Goal: Communication & Community: Ask a question

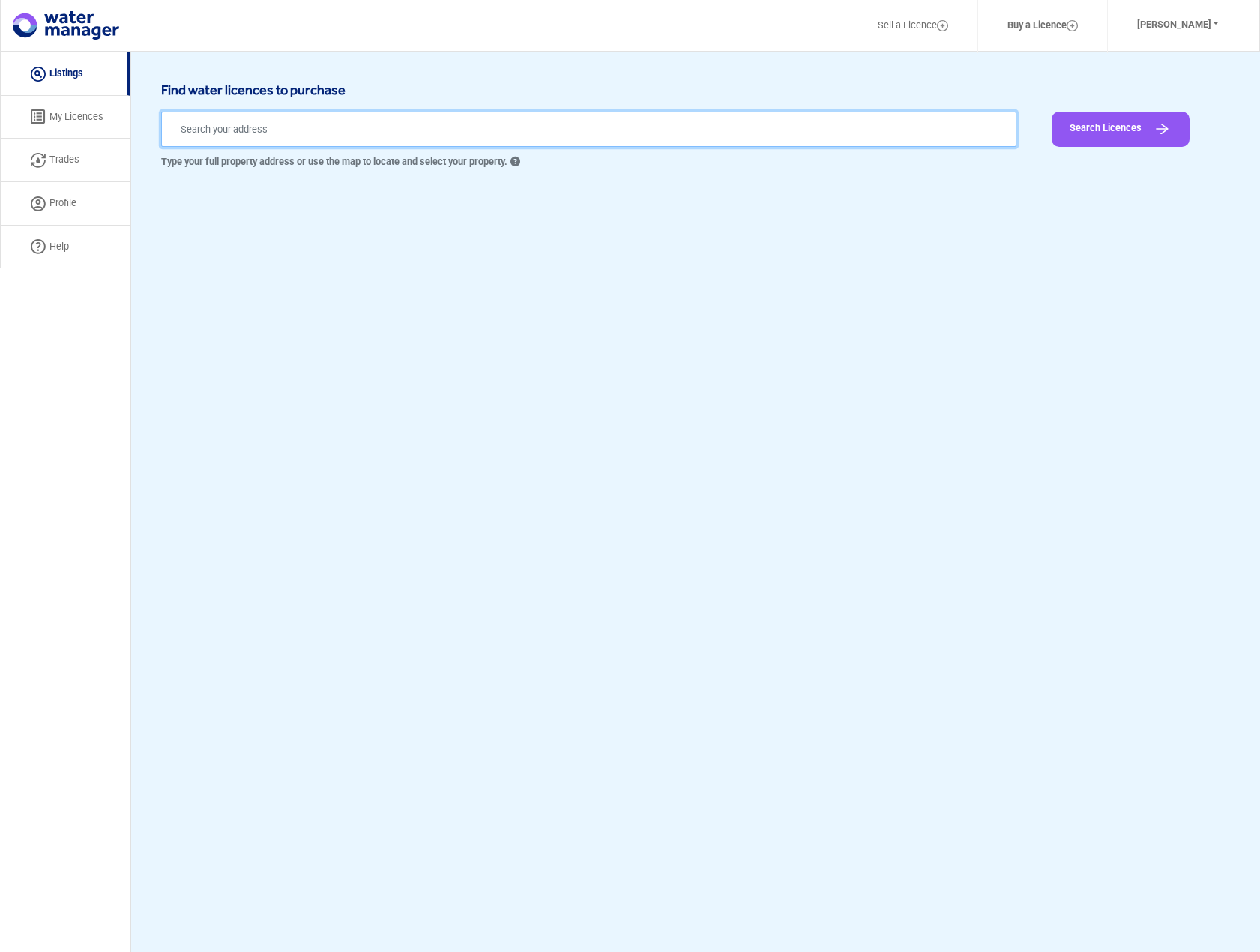
click at [370, 119] on input "text" at bounding box center [589, 129] width 855 height 35
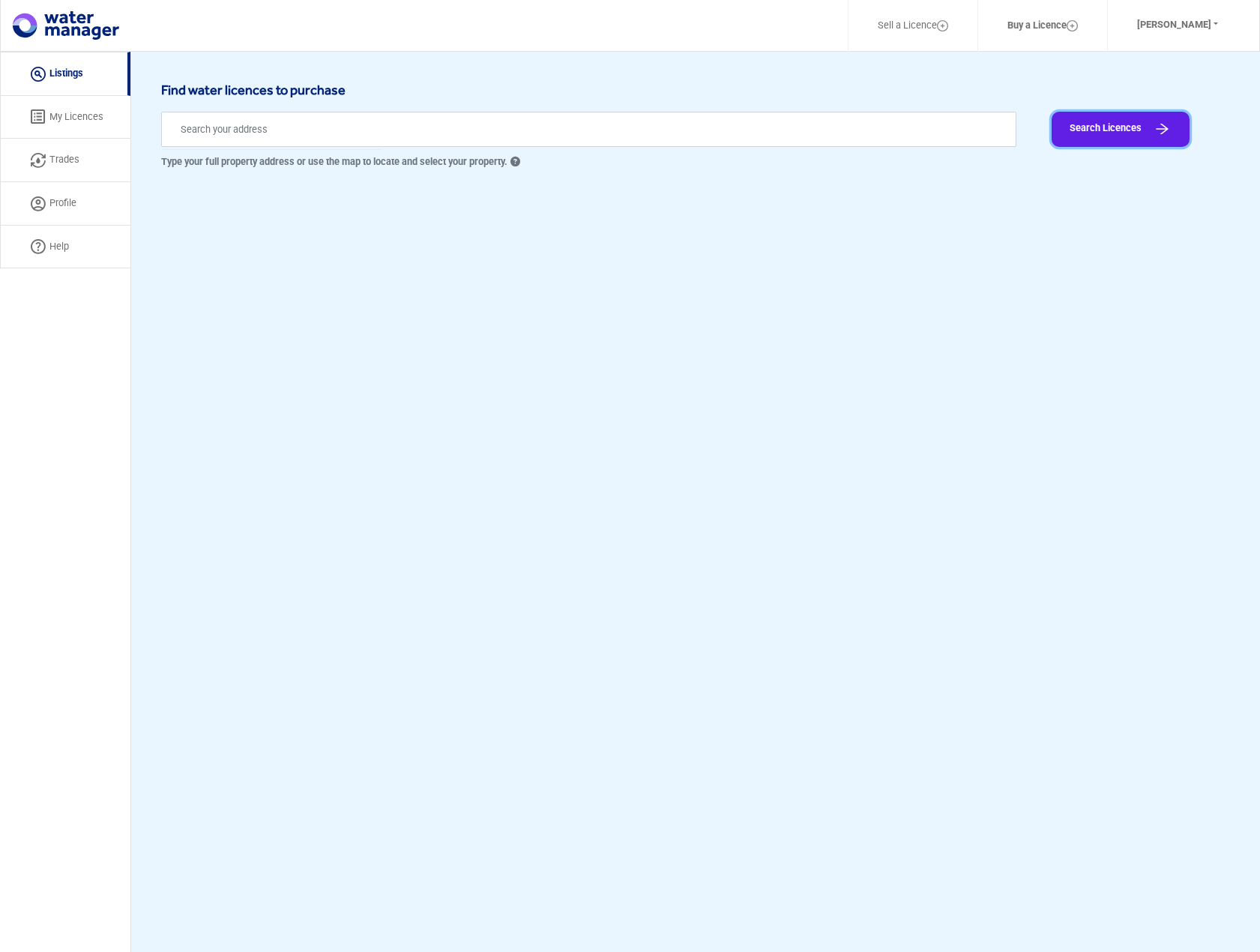
click at [1152, 126] on button "Search Licences" at bounding box center [1121, 129] width 138 height 35
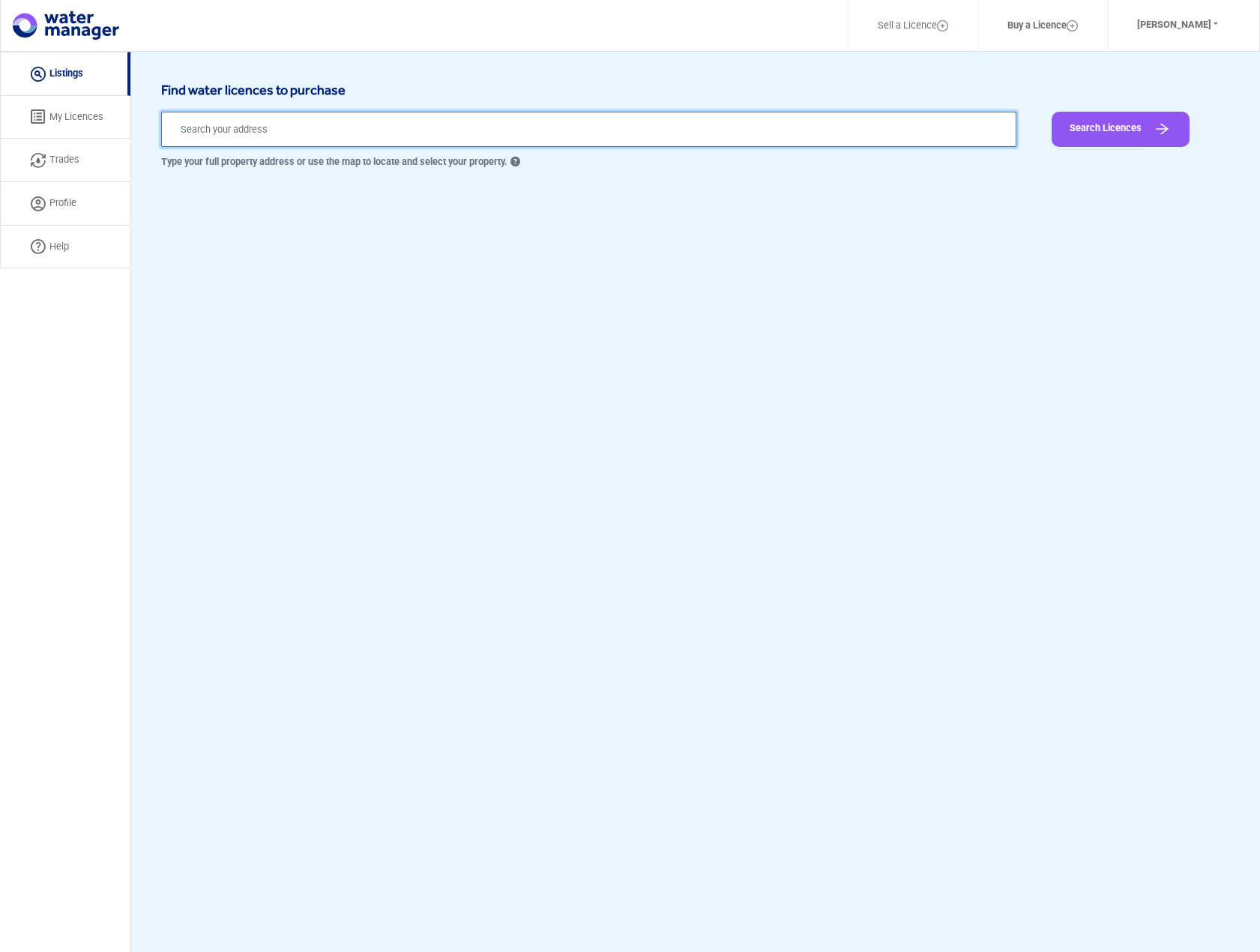
click at [471, 118] on input "text" at bounding box center [589, 129] width 855 height 35
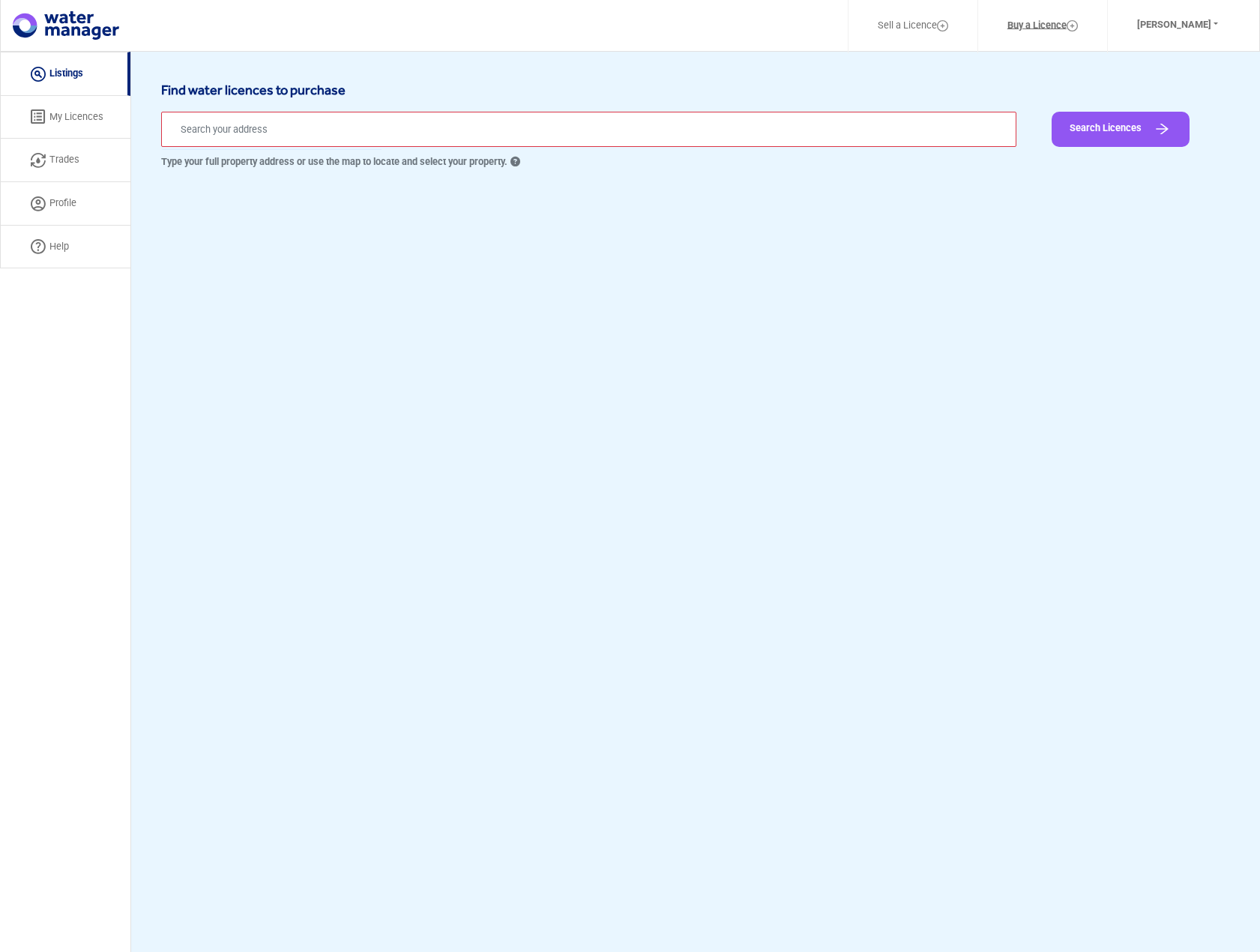
click at [1049, 19] on link "Buy a Licence" at bounding box center [1043, 26] width 109 height 35
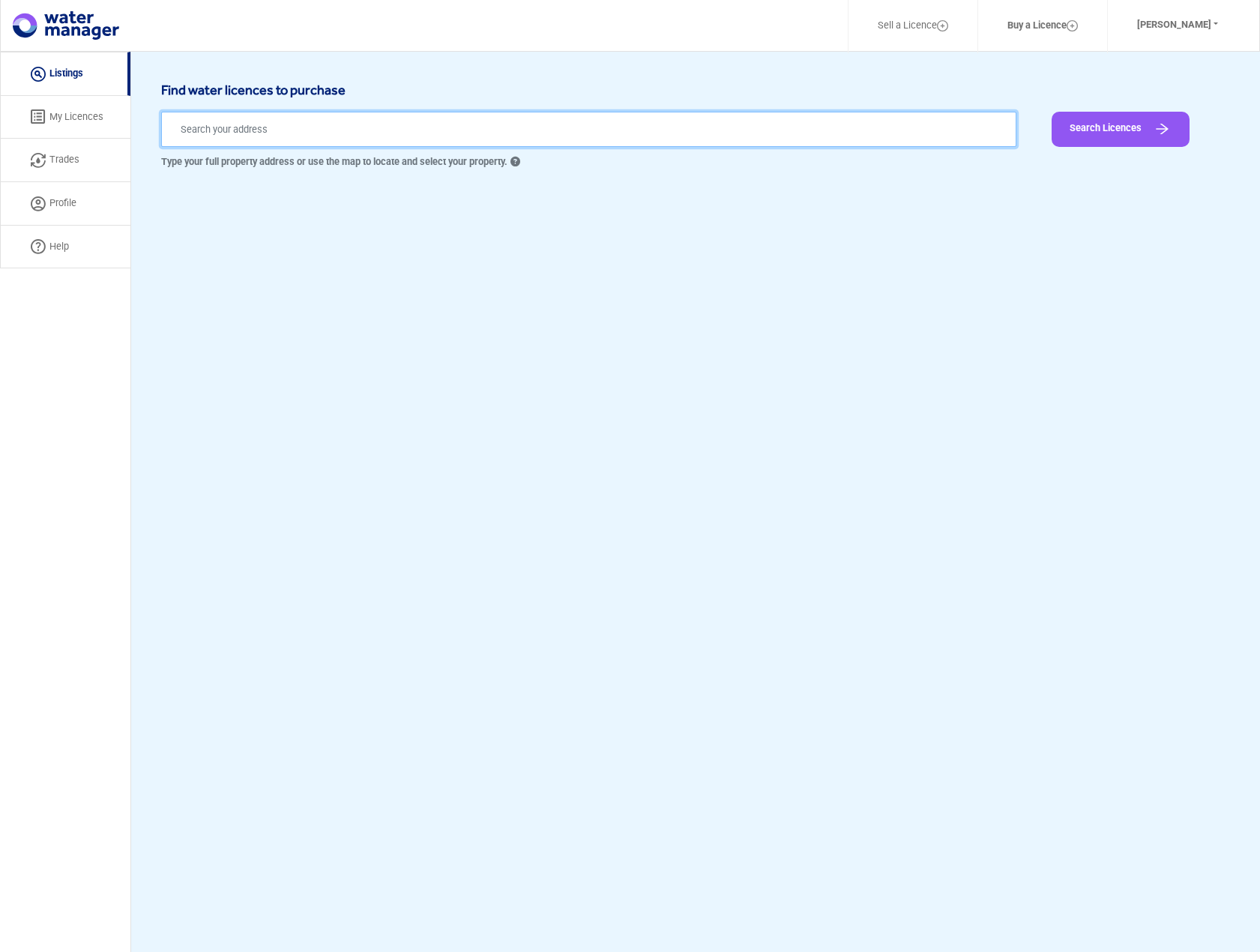
click at [585, 136] on input "text" at bounding box center [589, 129] width 855 height 35
click at [555, 124] on input "text" at bounding box center [589, 129] width 855 height 35
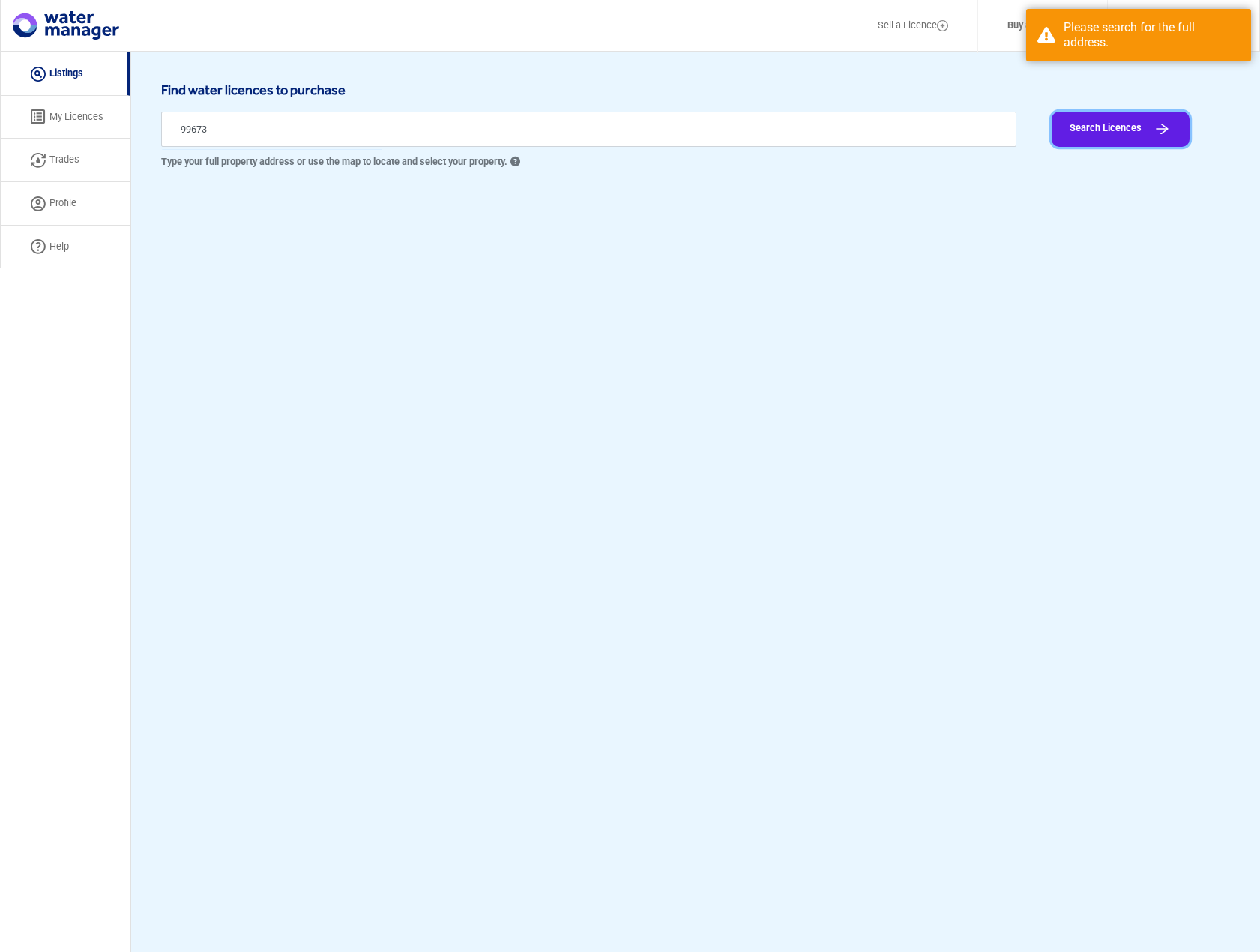
click at [1104, 111] on button "Search Licences" at bounding box center [1121, 129] width 138 height 35
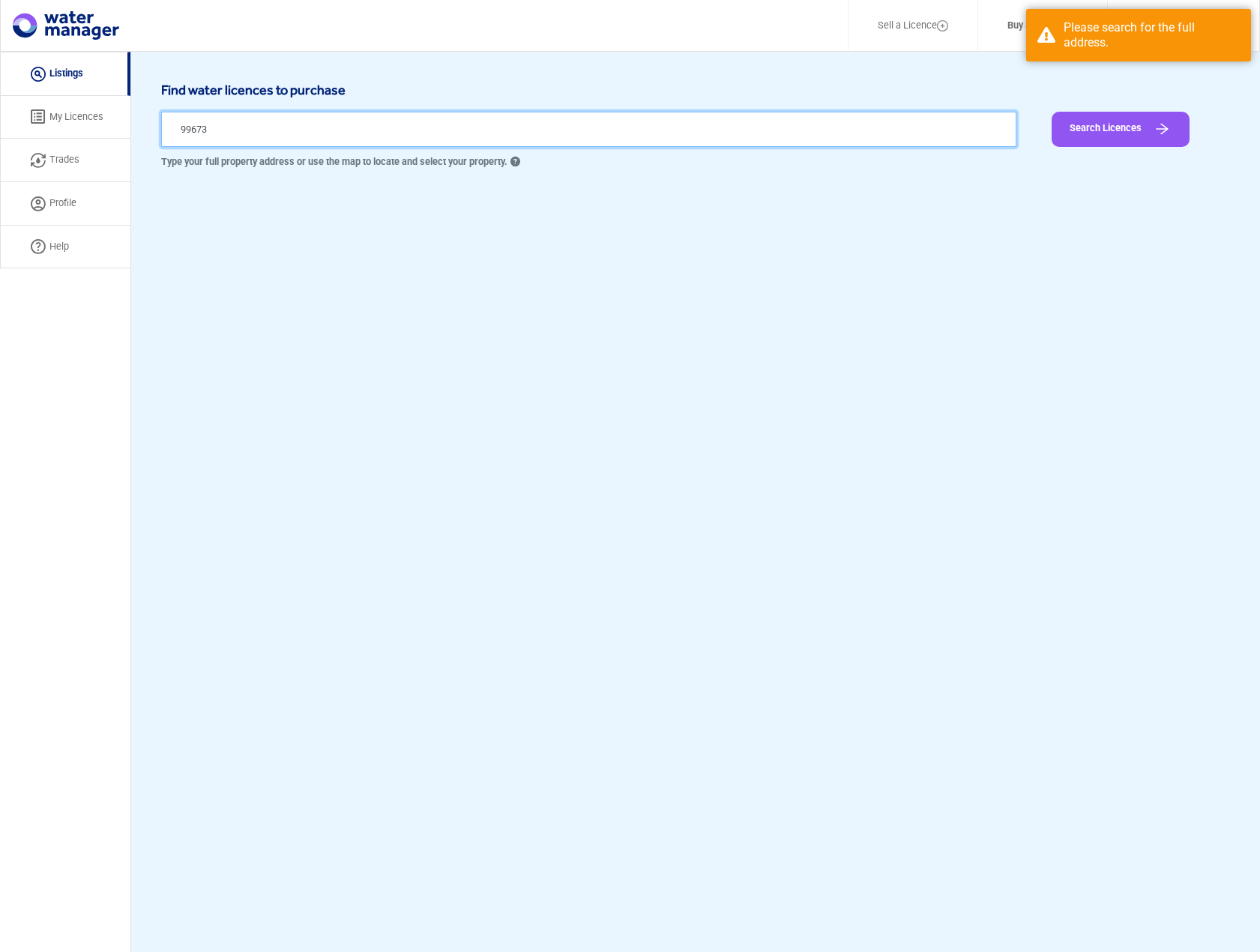
click at [325, 131] on input "99673" at bounding box center [589, 129] width 855 height 35
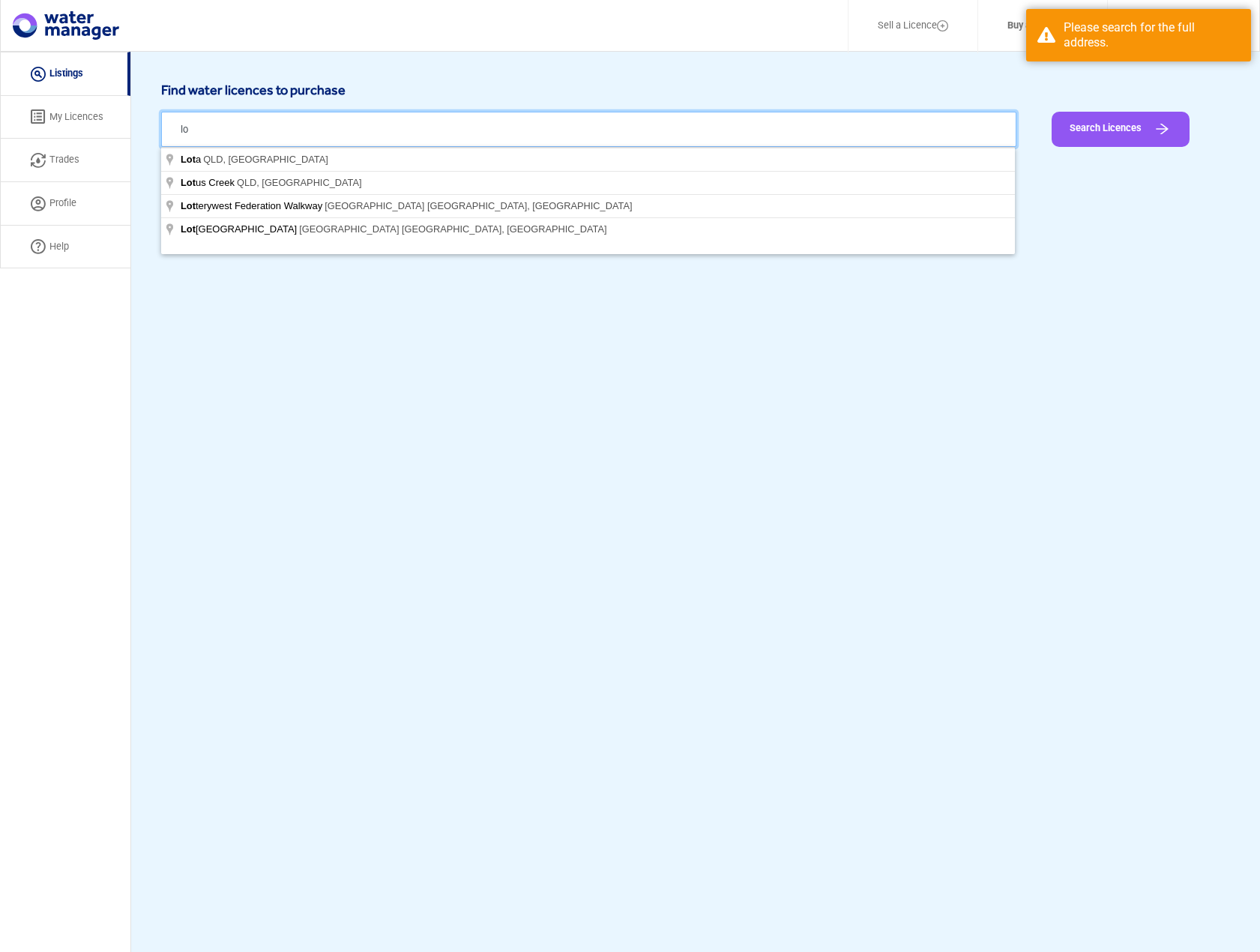
type input "l"
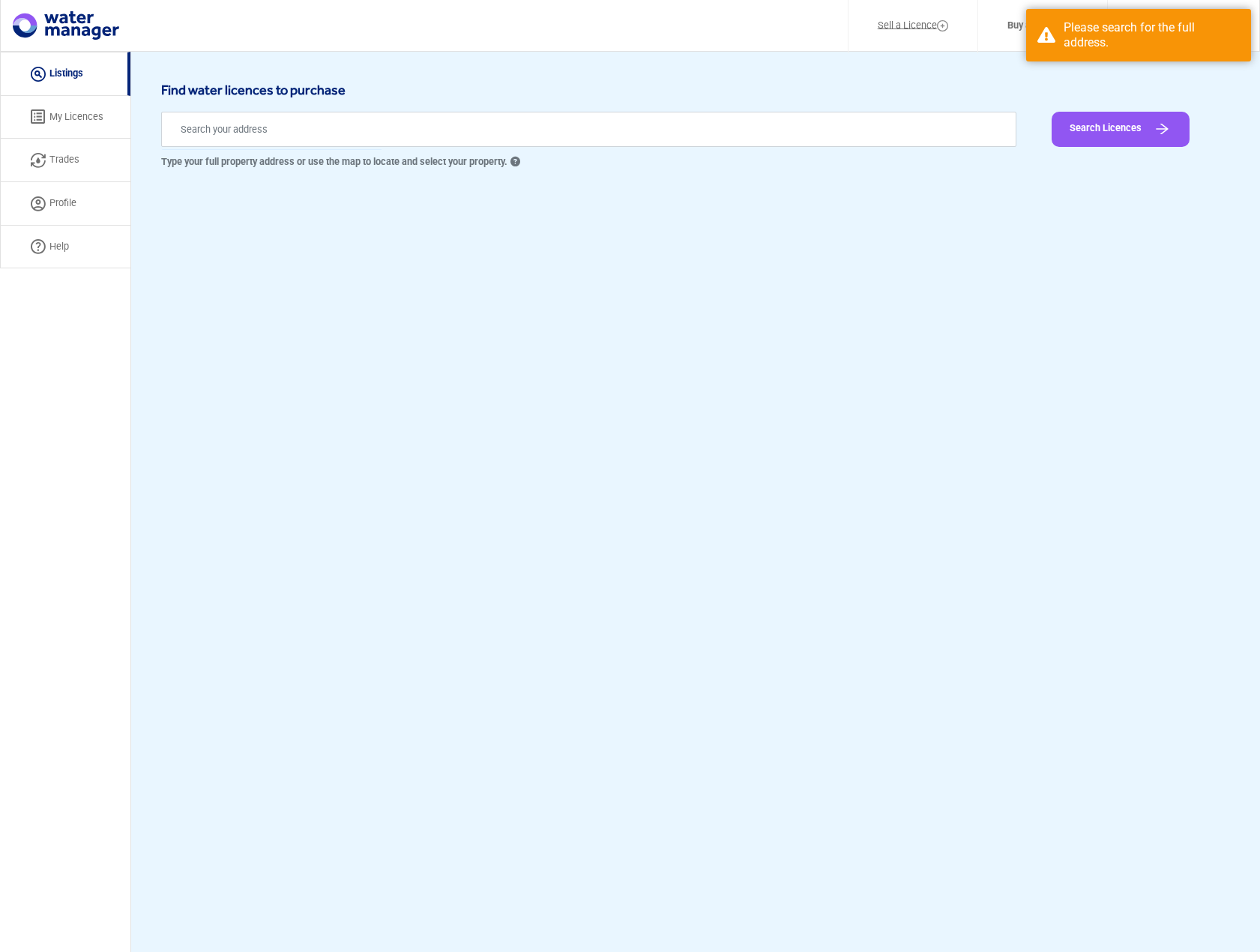
click at [940, 20] on img at bounding box center [943, 25] width 12 height 12
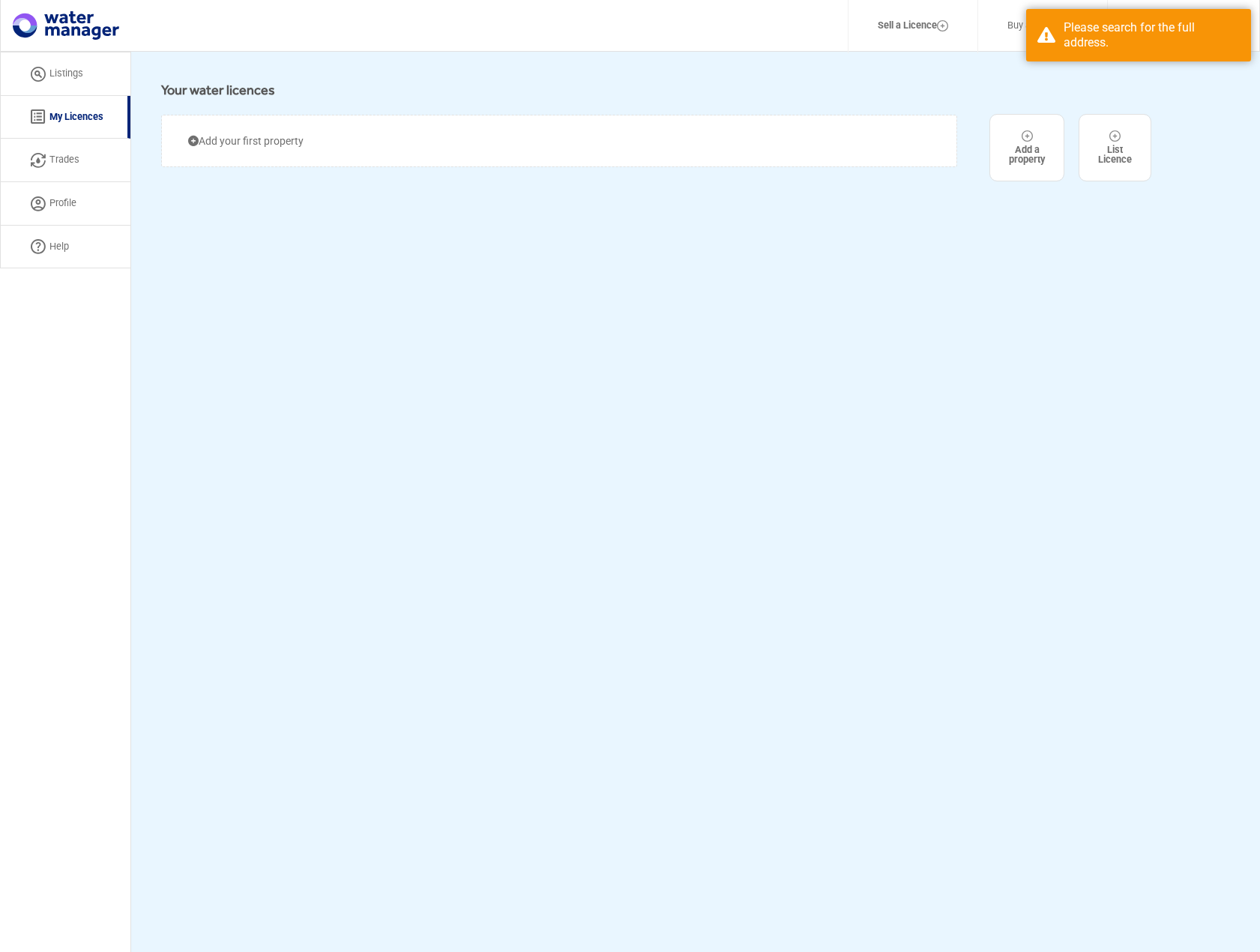
click at [316, 140] on div "Add your first property" at bounding box center [559, 141] width 796 height 52
click at [1103, 134] on div "List Licence" at bounding box center [1115, 148] width 34 height 35
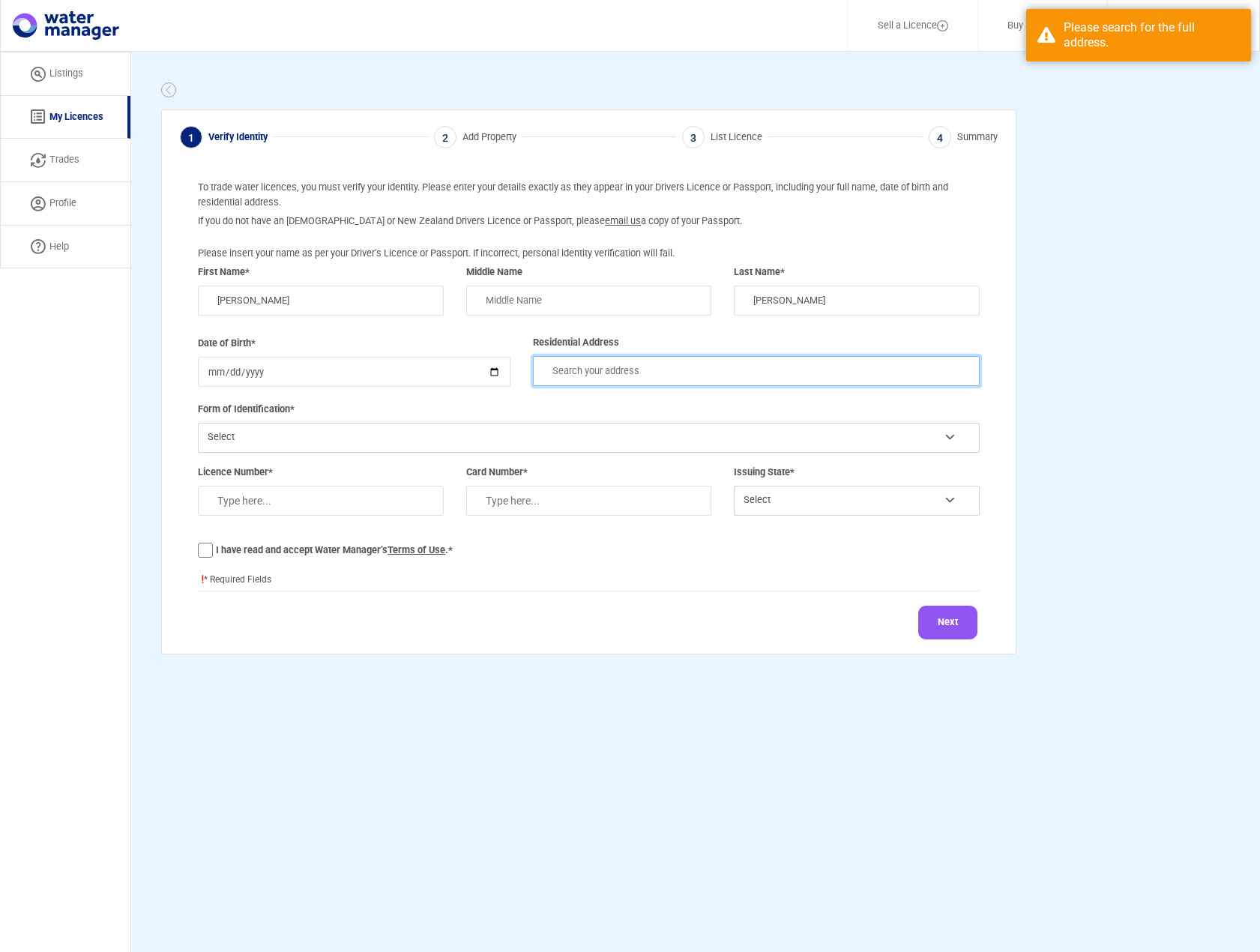
click at [632, 369] on input "text" at bounding box center [757, 370] width 447 height 30
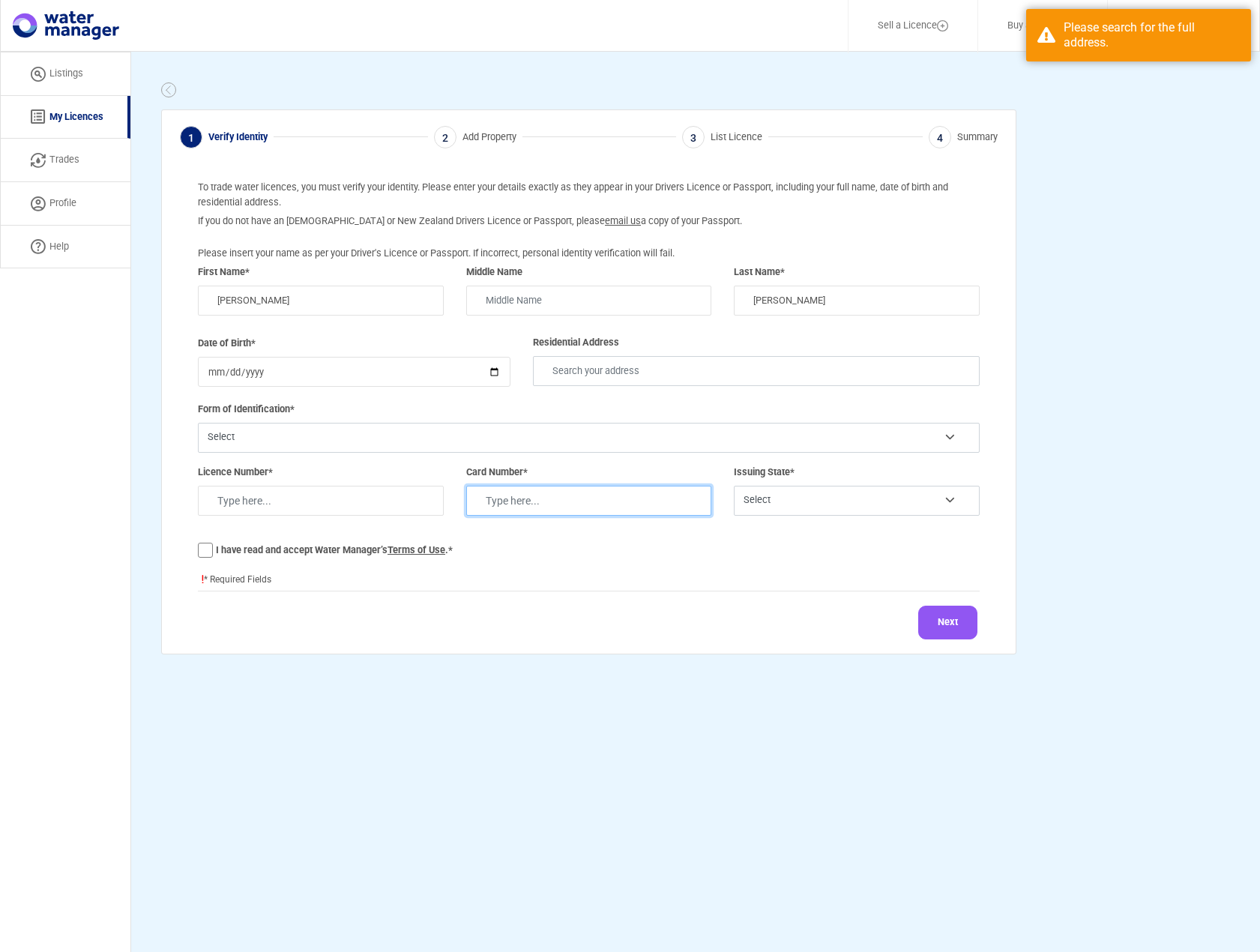
click at [522, 503] on input "text" at bounding box center [589, 500] width 246 height 30
click at [382, 517] on div "Licence Number*" at bounding box center [320, 494] width 268 height 58
click at [373, 510] on input "text" at bounding box center [321, 500] width 246 height 30
type input "99673"
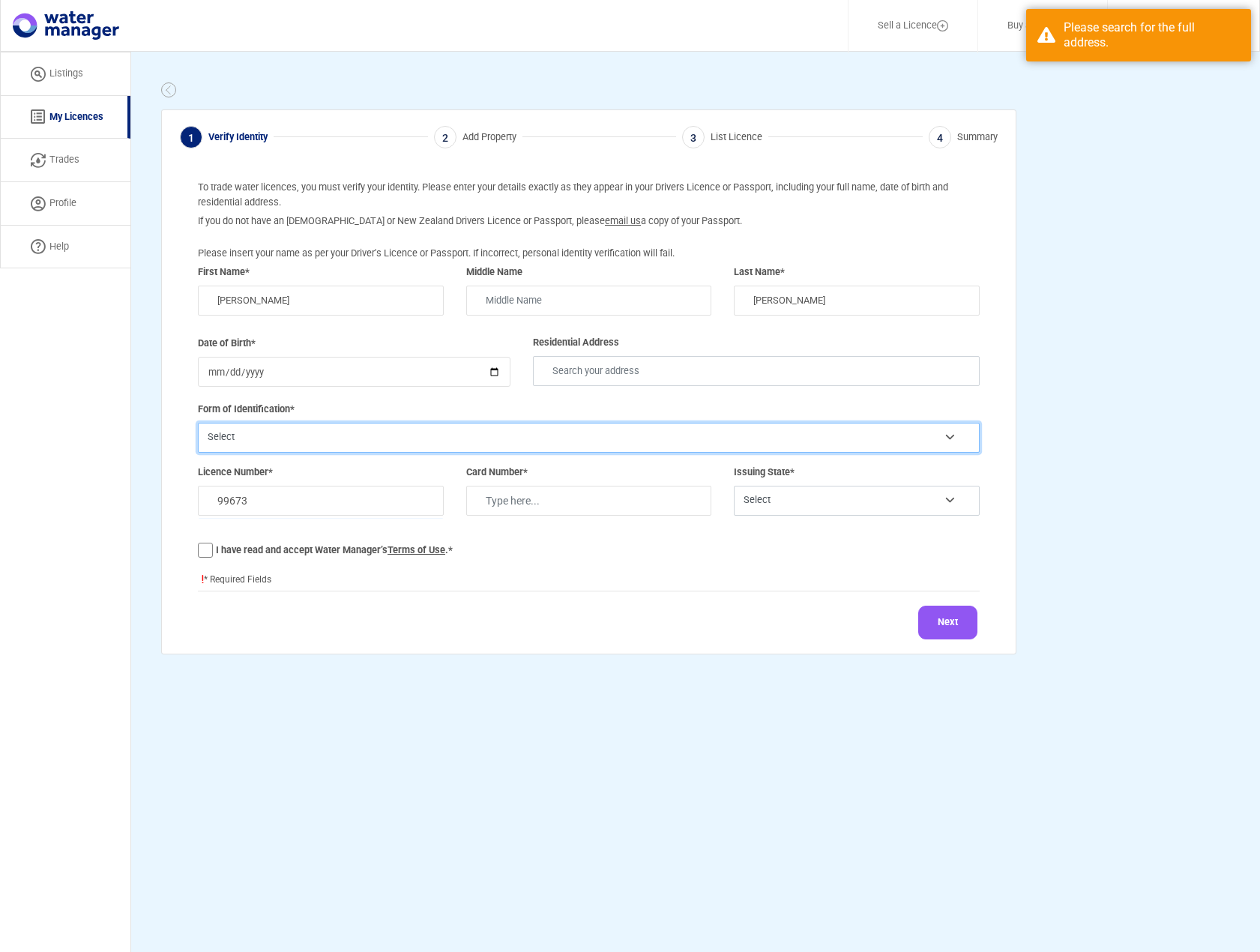
click at [329, 445] on select "Select Drivers License Passport" at bounding box center [589, 437] width 782 height 30
select select "Drivers License"
click at [198, 423] on select "Select Drivers License Passport" at bounding box center [589, 437] width 782 height 30
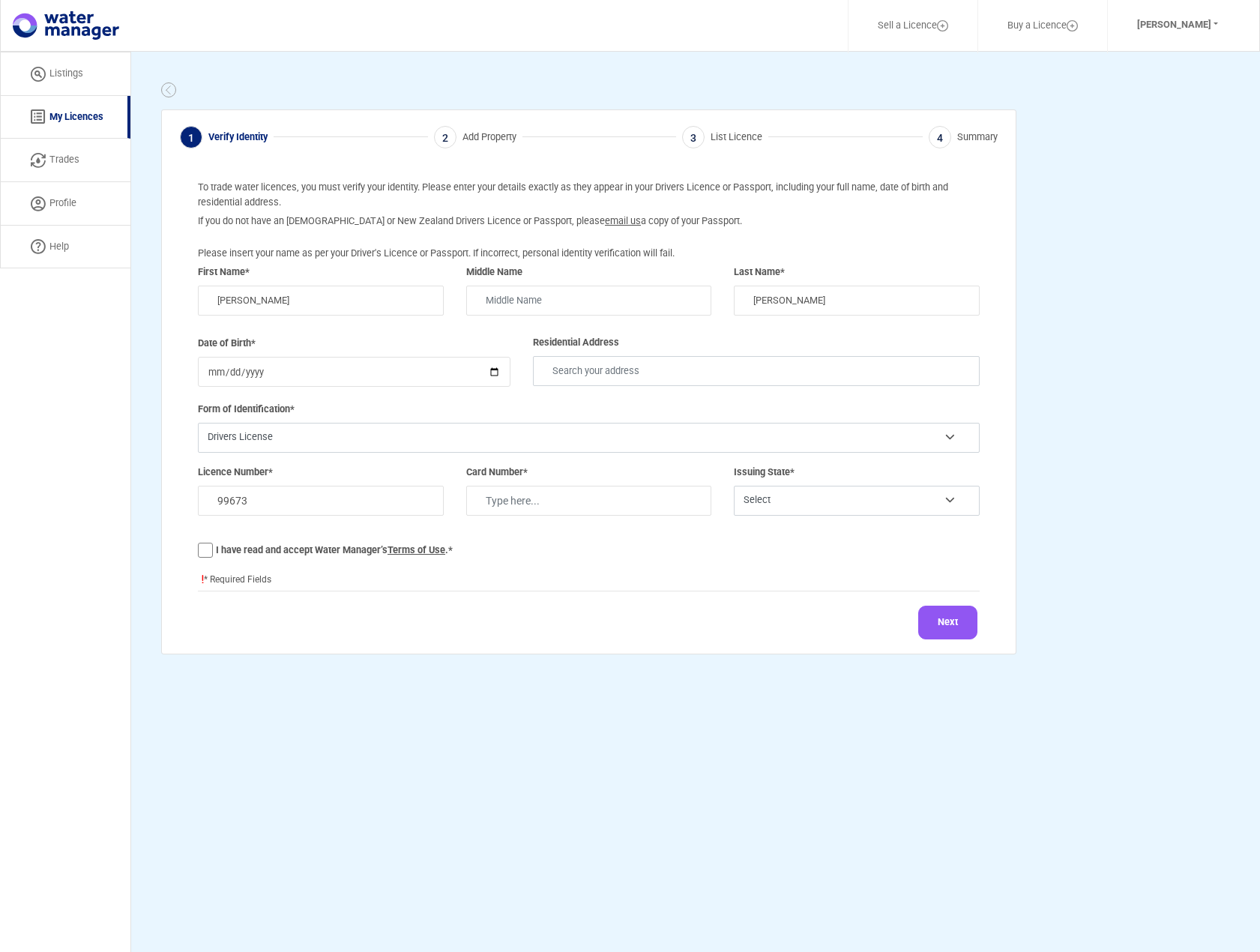
click at [66, 69] on link "Listings" at bounding box center [65, 74] width 131 height 45
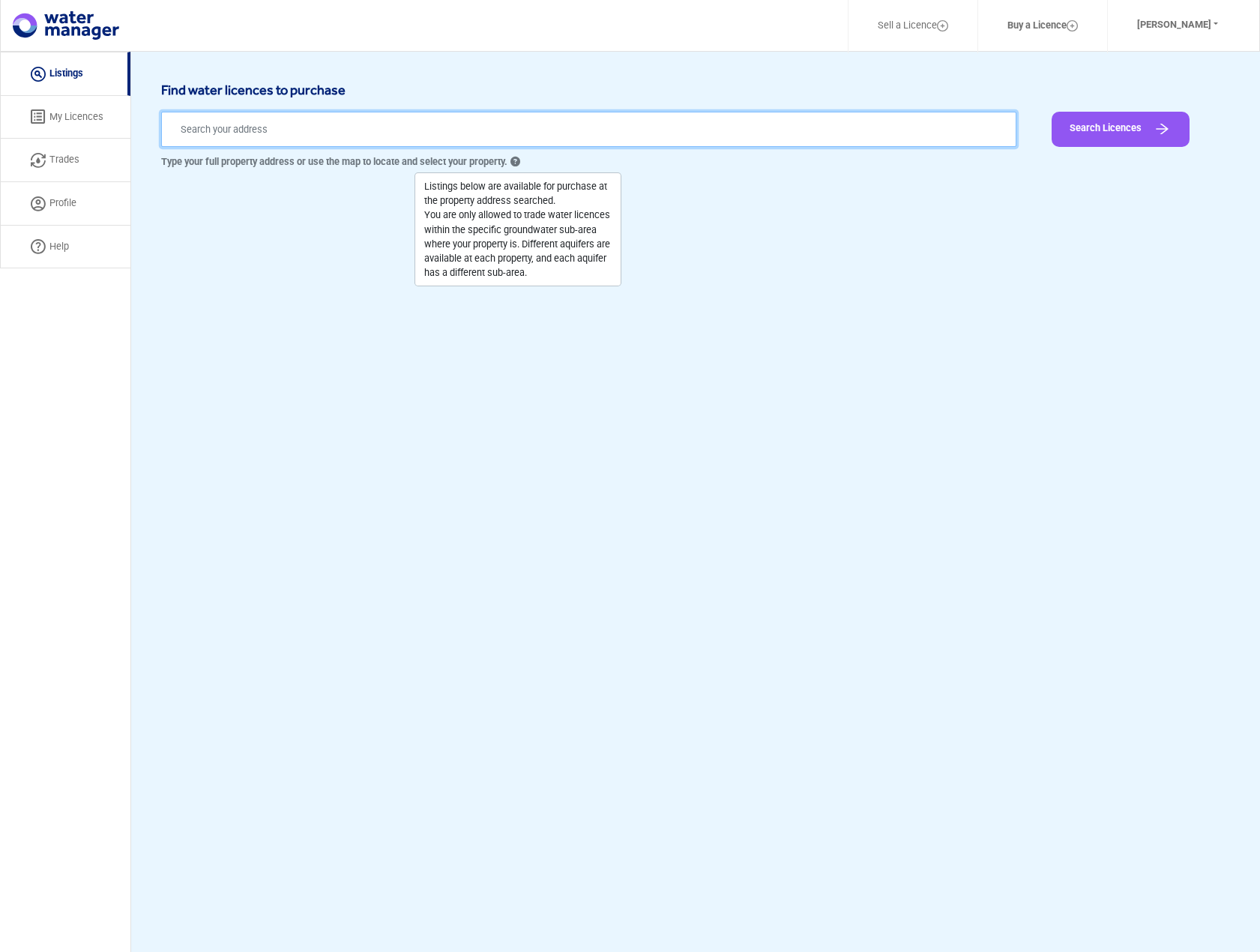
click at [276, 130] on input "text" at bounding box center [589, 129] width 855 height 35
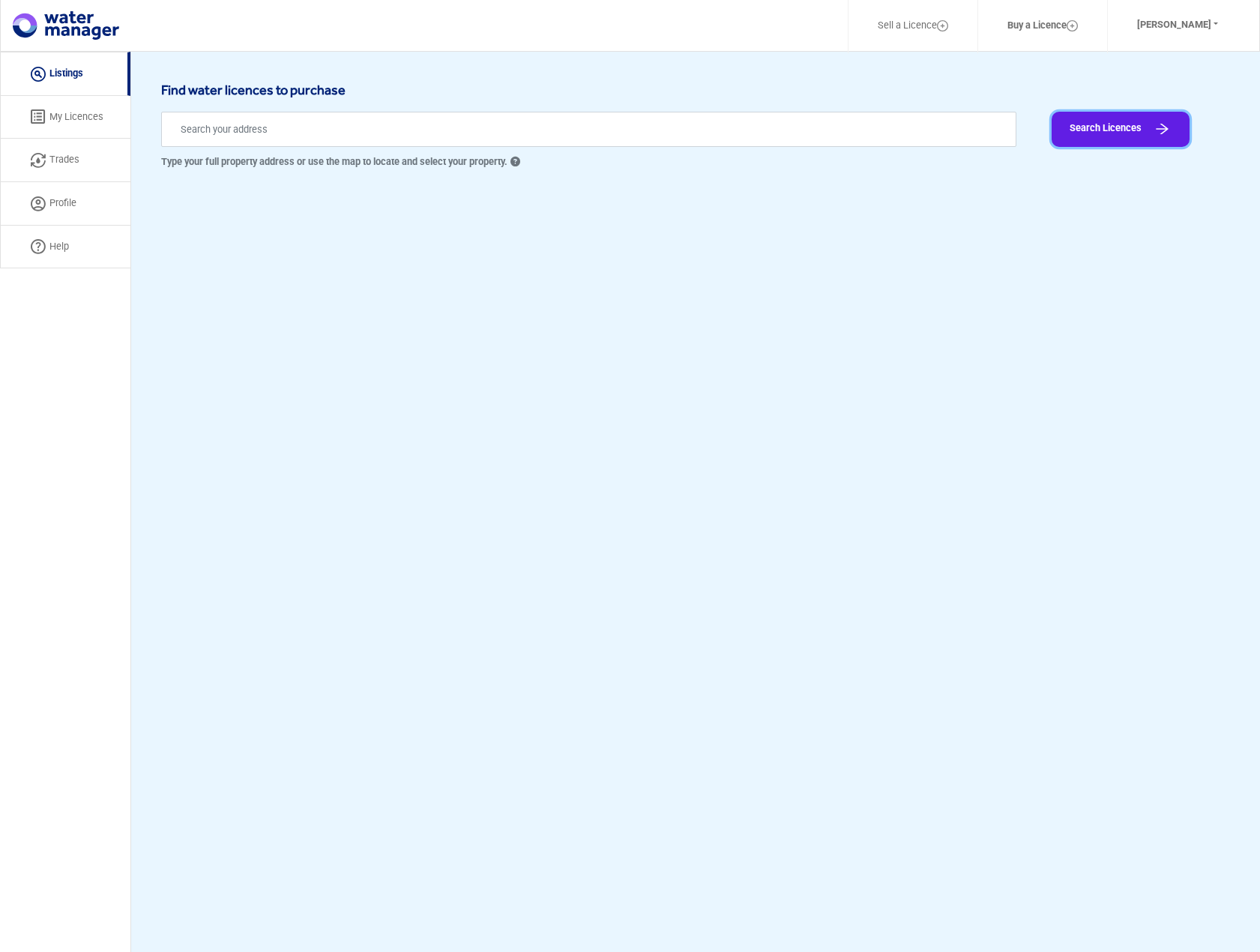
click at [1119, 125] on button "Search Licences" at bounding box center [1121, 129] width 138 height 35
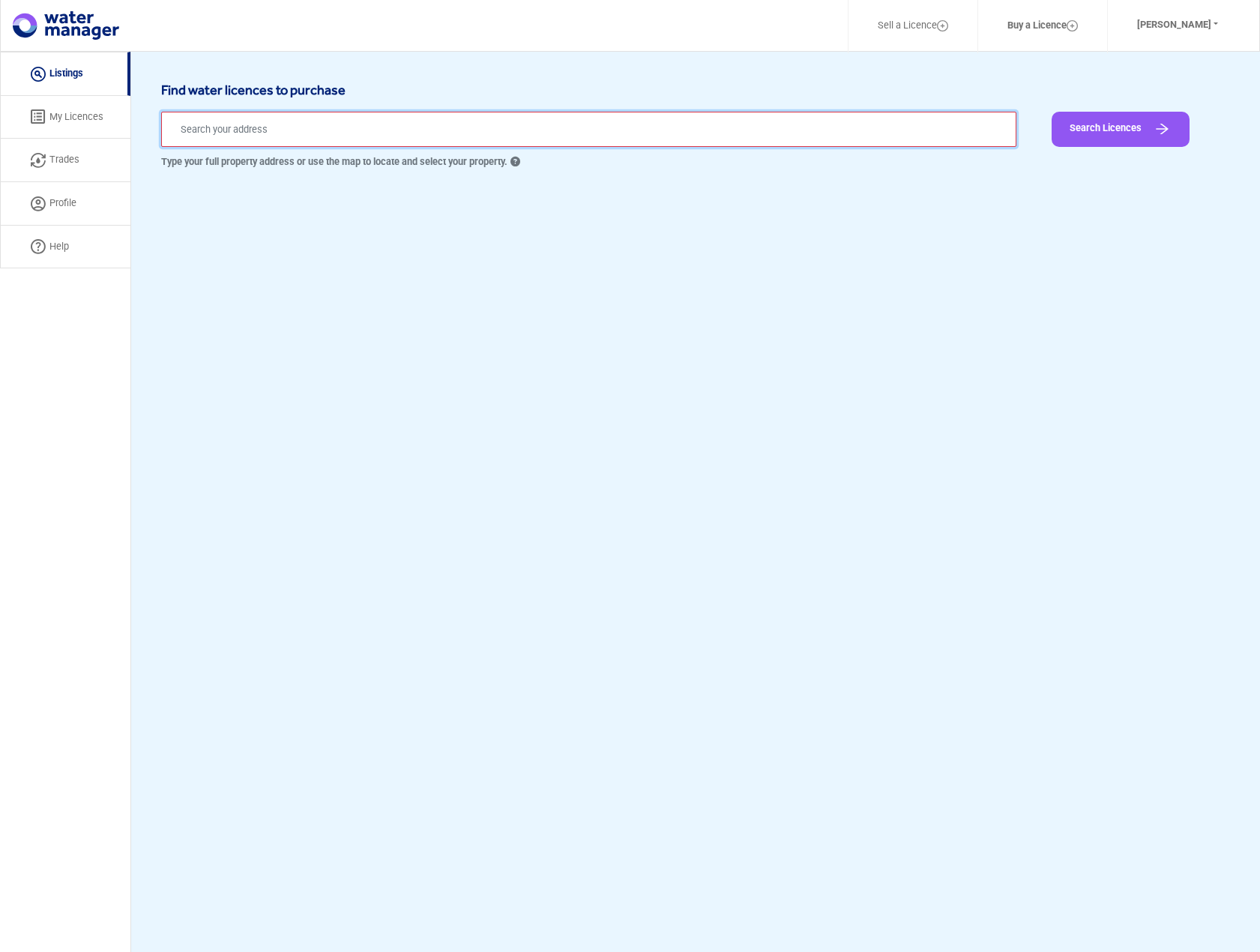
click at [403, 132] on input "text" at bounding box center [589, 129] width 855 height 35
click at [239, 142] on input "lot132" at bounding box center [589, 129] width 855 height 35
click at [240, 141] on input "lot132" at bounding box center [589, 129] width 855 height 35
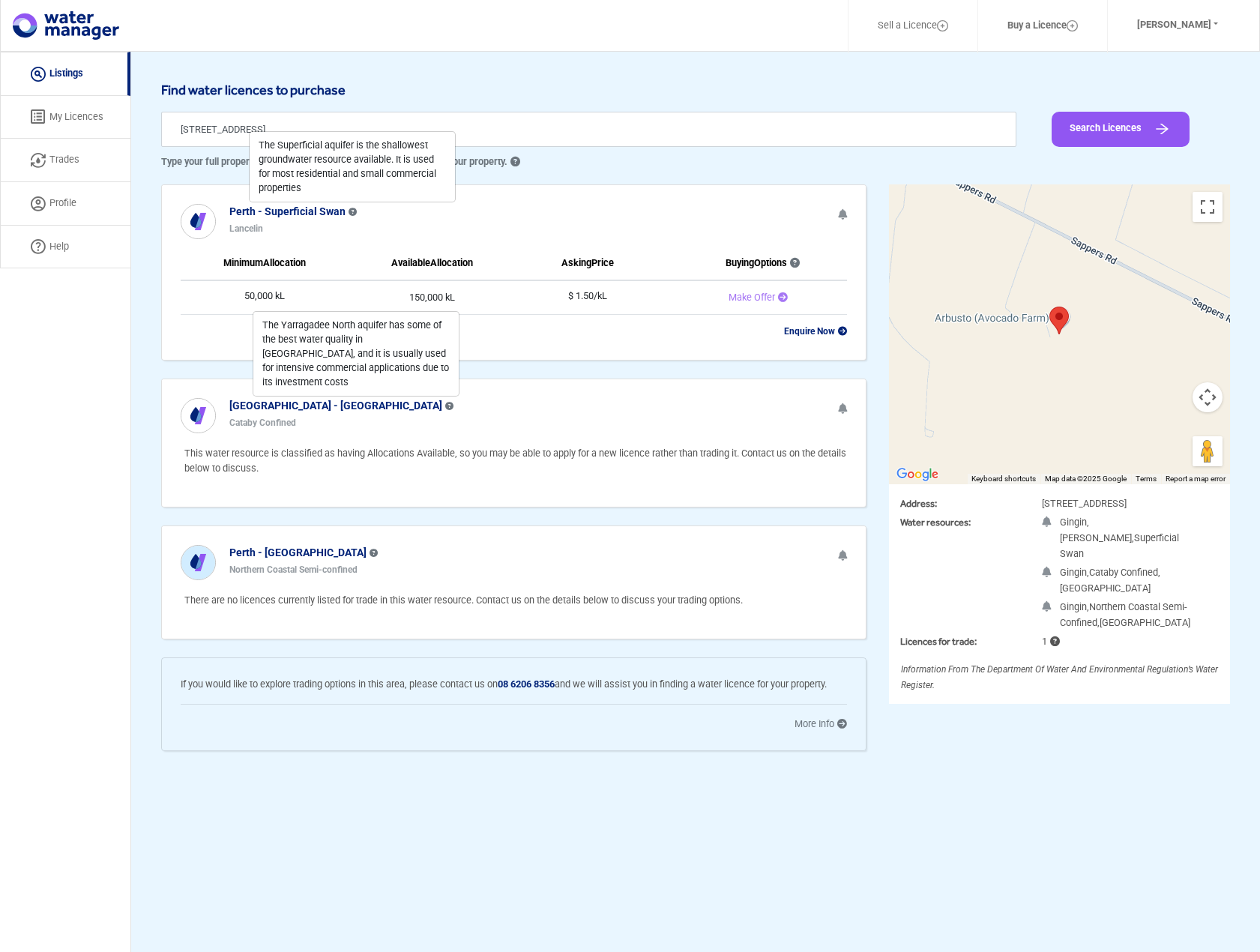
click at [252, 297] on td "50,000 kL" at bounding box center [264, 297] width 168 height 35
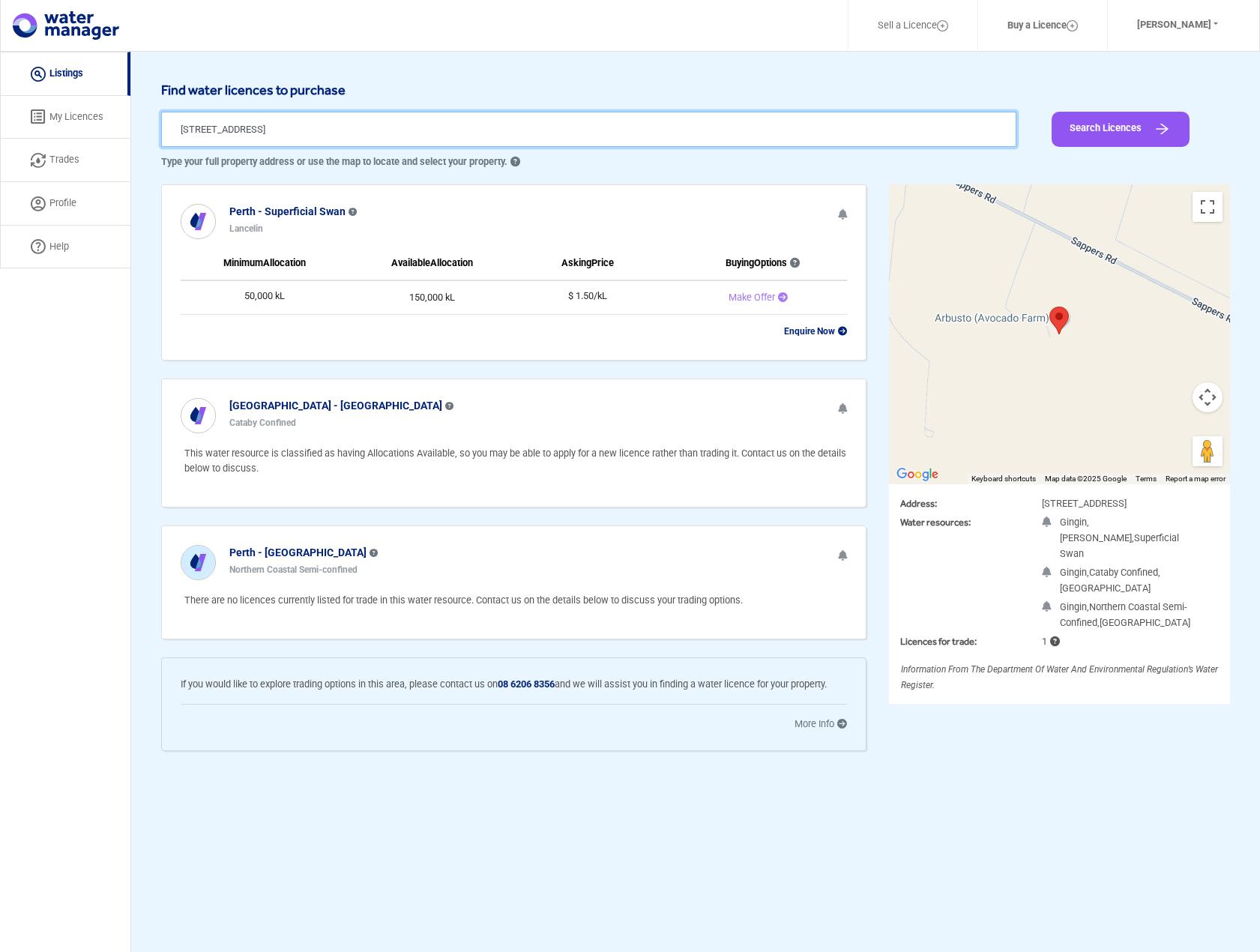
click at [215, 128] on input "331 Sappers Road, Karakin WA, Australia" at bounding box center [589, 129] width 855 height 35
paste input "1276 Sappers Road, Nilgen WA 6044)"
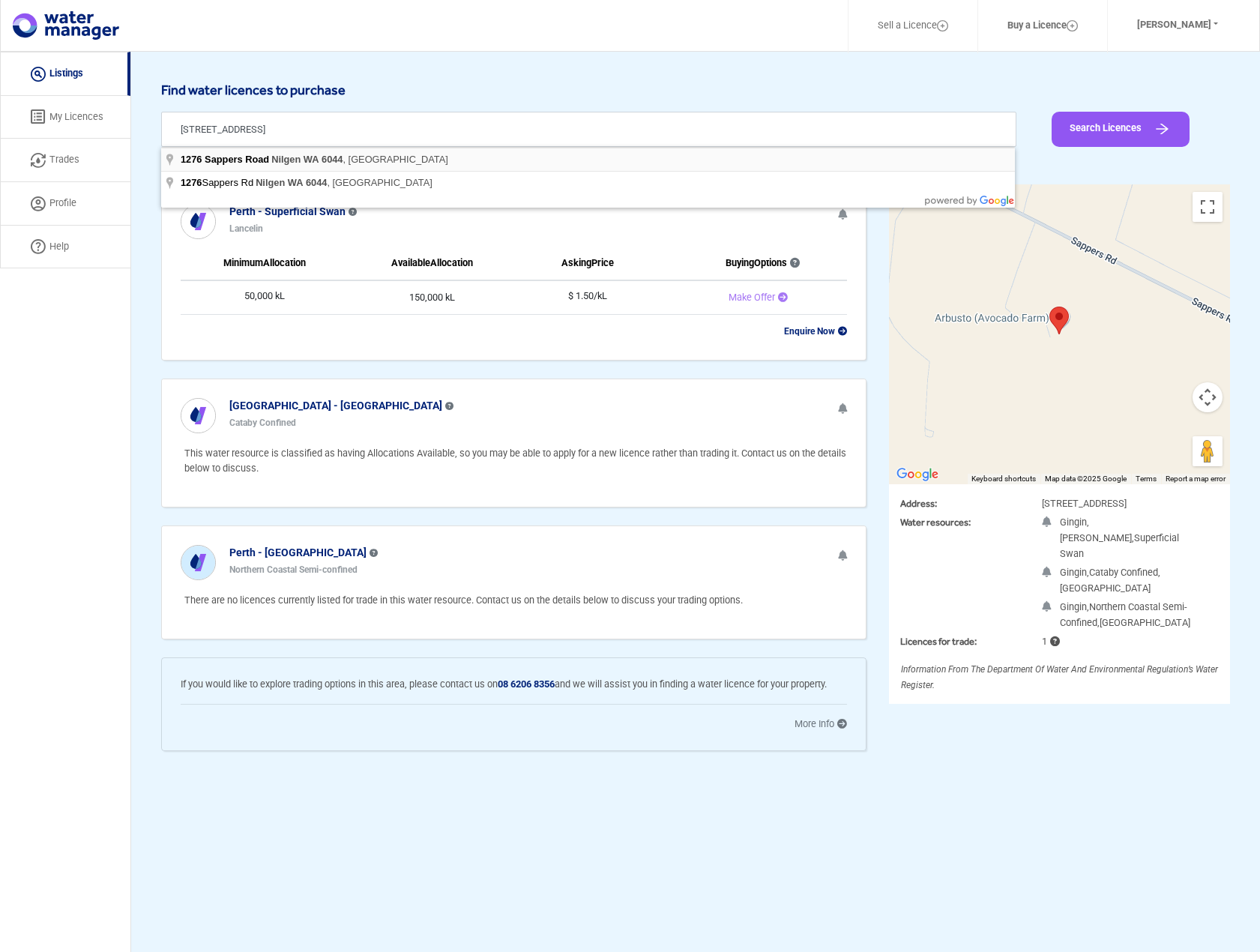
type input "1276 Sappers Road, Nilgen WA 6044, Australia"
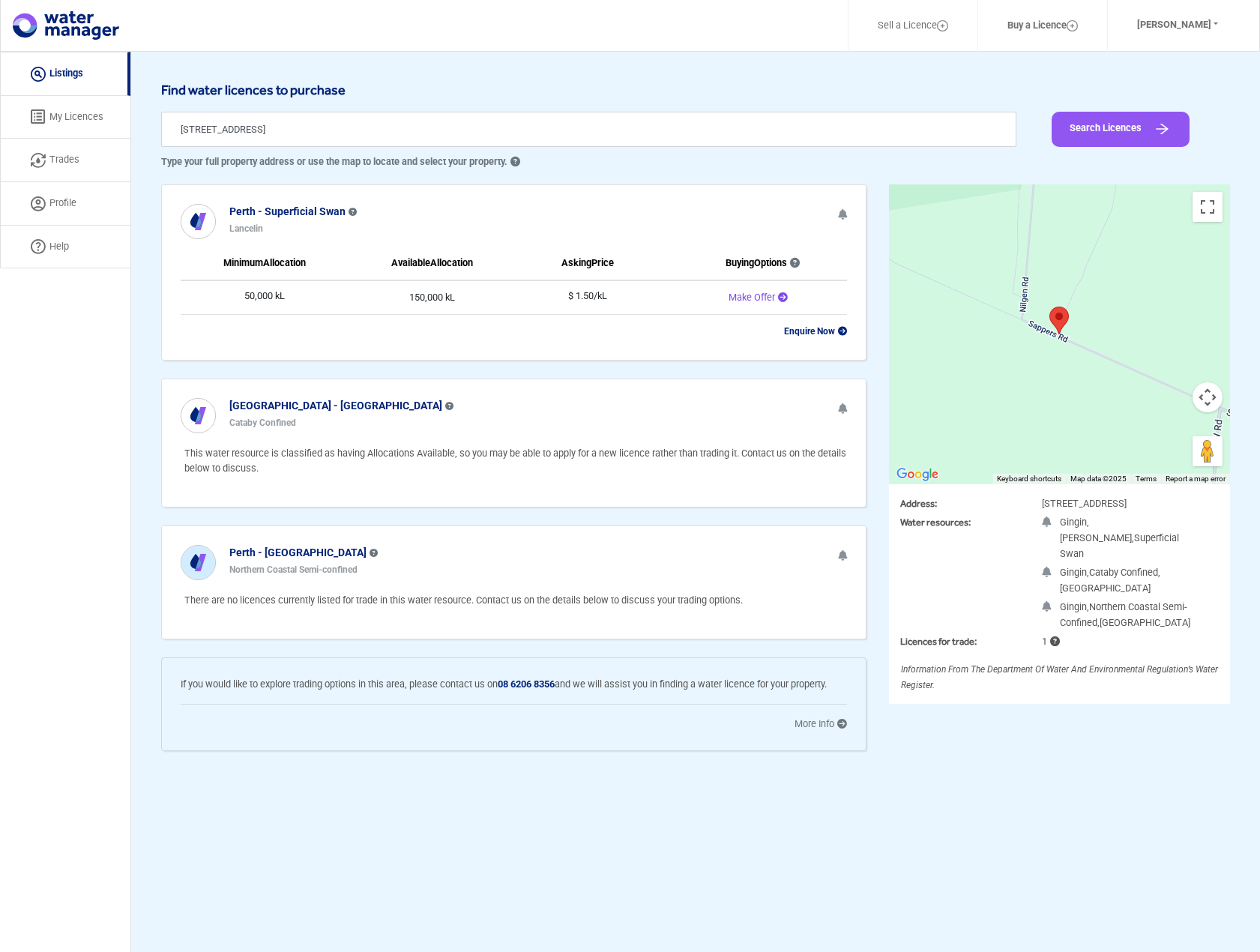
click at [756, 294] on span "Make Offer" at bounding box center [751, 297] width 46 height 12
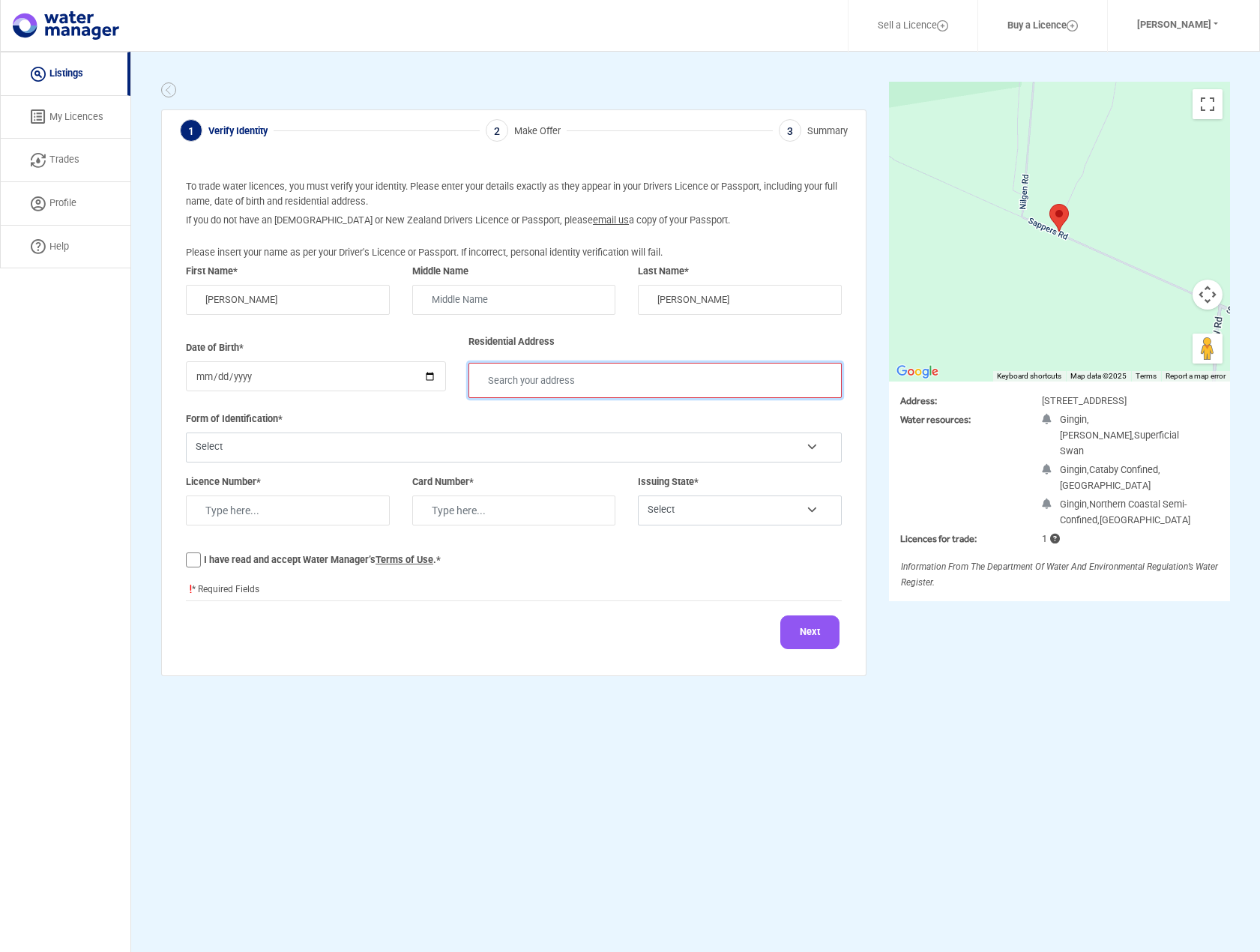
click at [564, 383] on input "text" at bounding box center [655, 380] width 373 height 35
click at [484, 620] on div "Next" at bounding box center [514, 632] width 656 height 38
click at [70, 121] on link "My Licences" at bounding box center [65, 118] width 131 height 44
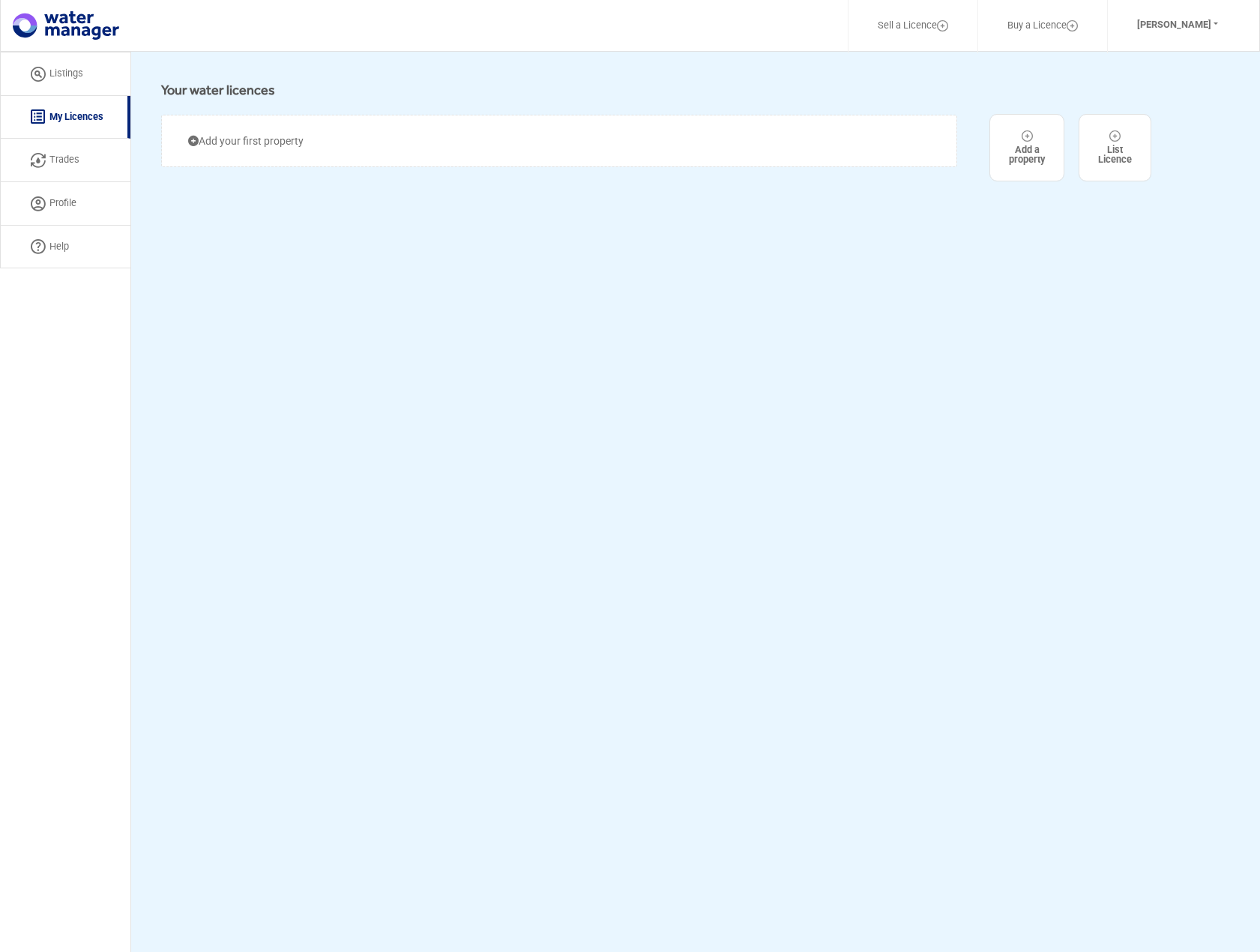
click at [68, 79] on link "Listings" at bounding box center [65, 74] width 131 height 45
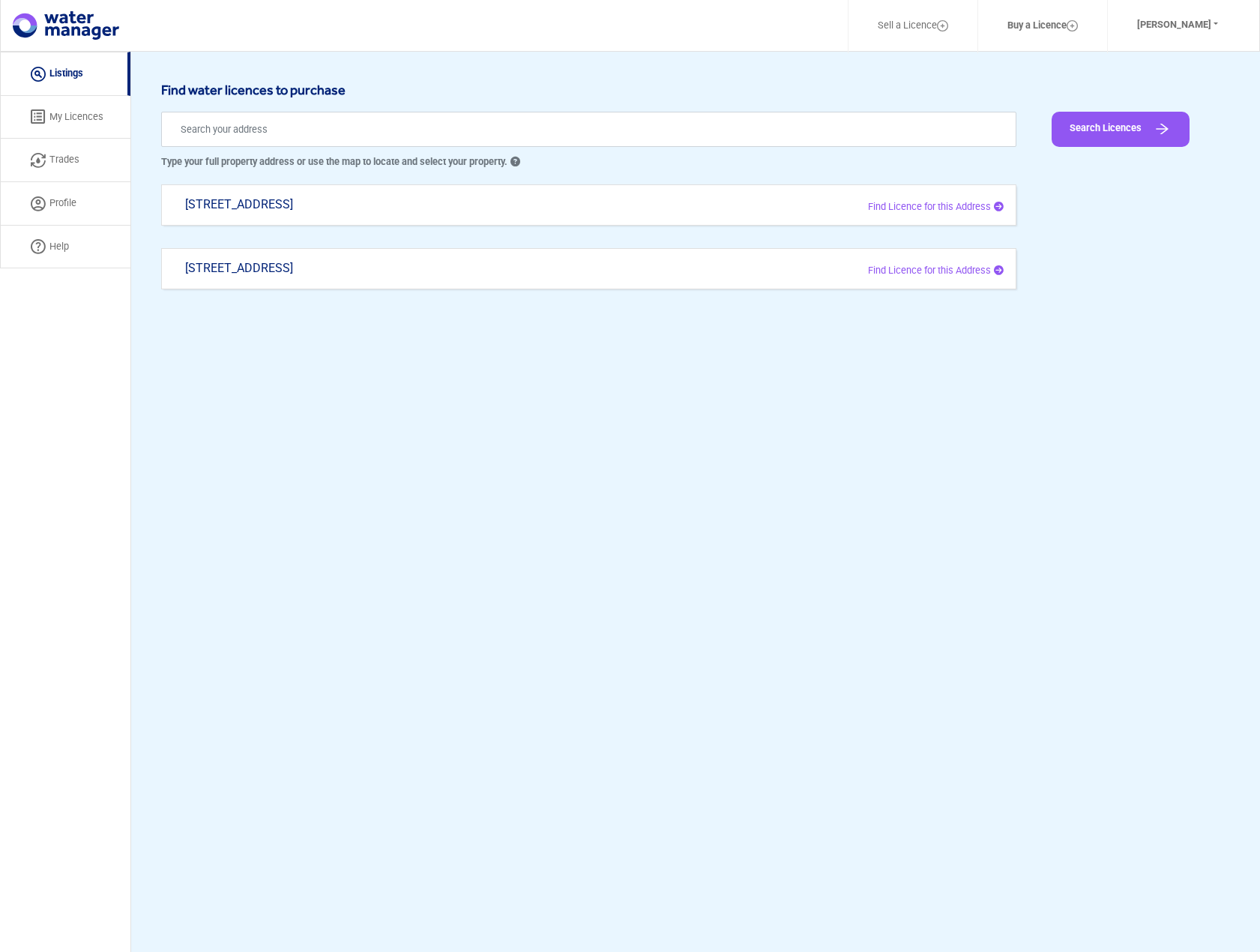
click at [397, 265] on div "[STREET_ADDRESS]" at bounding box center [416, 276] width 484 height 29
type input "[STREET_ADDRESS]"
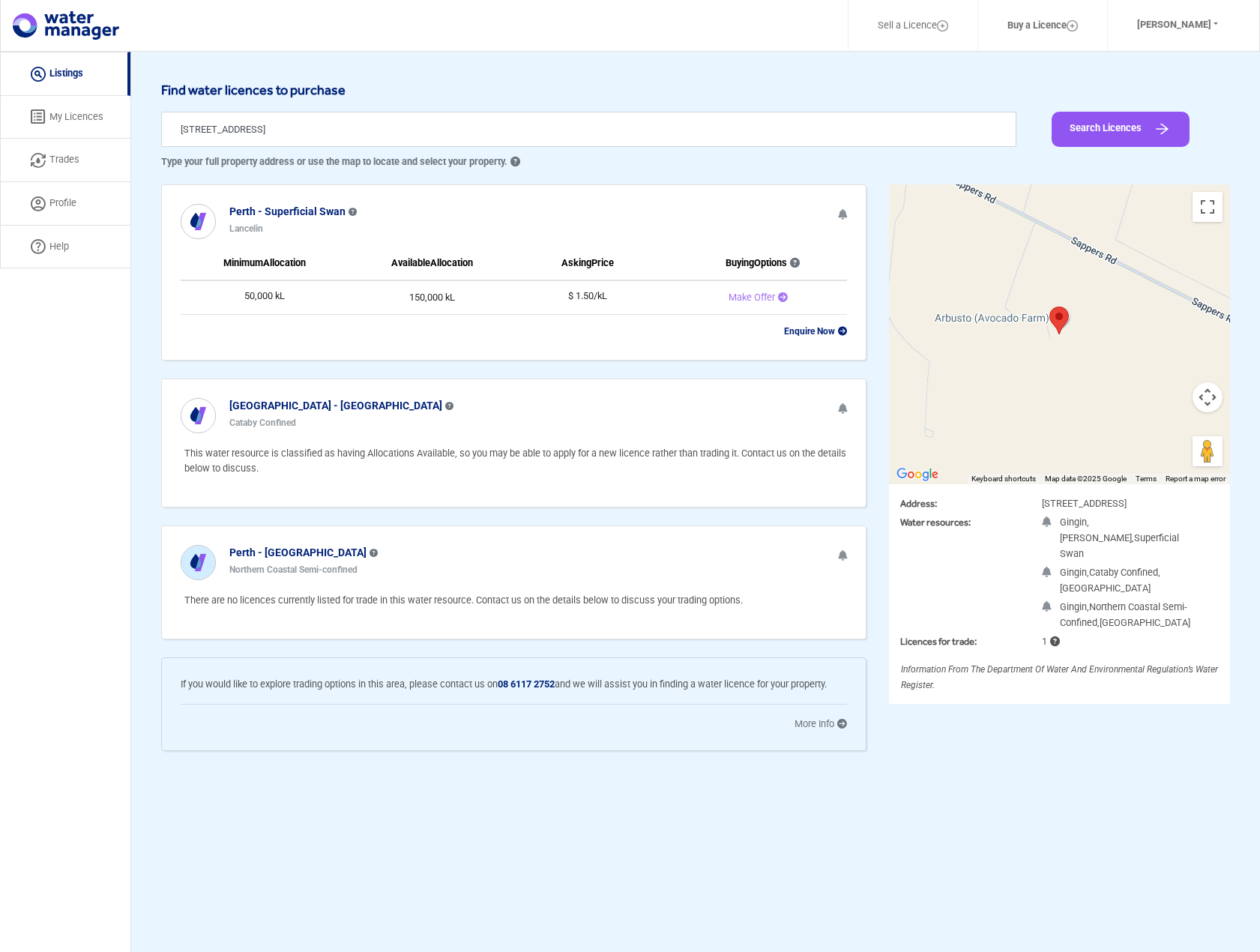
click at [253, 291] on td "50,000 kL" at bounding box center [264, 297] width 168 height 35
click at [268, 264] on span "Allocation" at bounding box center [284, 263] width 43 height 12
click at [799, 261] on icon at bounding box center [794, 264] width 13 height 10
click at [796, 259] on icon at bounding box center [794, 264] width 13 height 10
click at [842, 209] on icon at bounding box center [843, 214] width 9 height 11
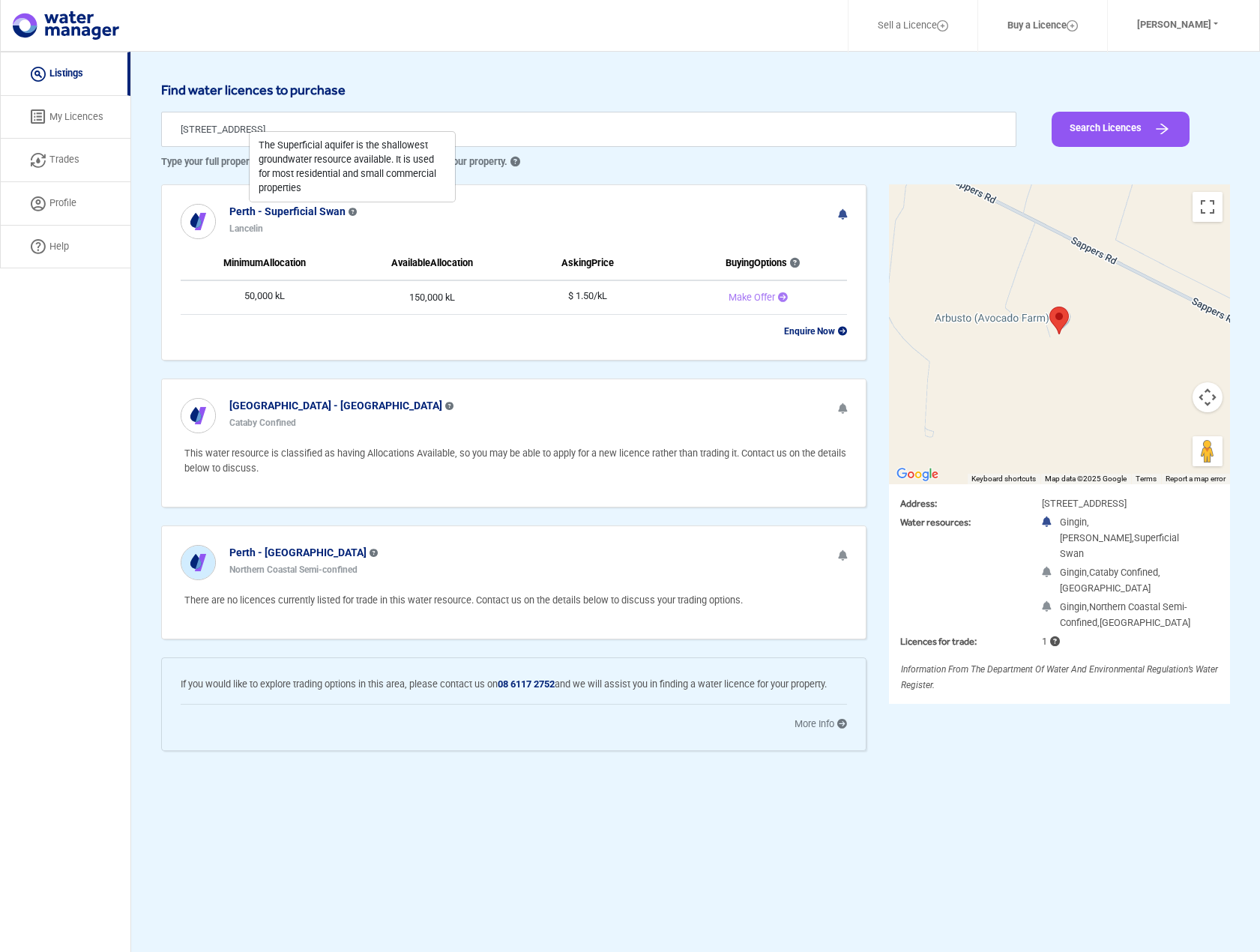
click at [806, 337] on td "Enquire Now" at bounding box center [754, 331] width 187 height 34
click at [805, 331] on b "Enquire Now" at bounding box center [816, 331] width 63 height 11
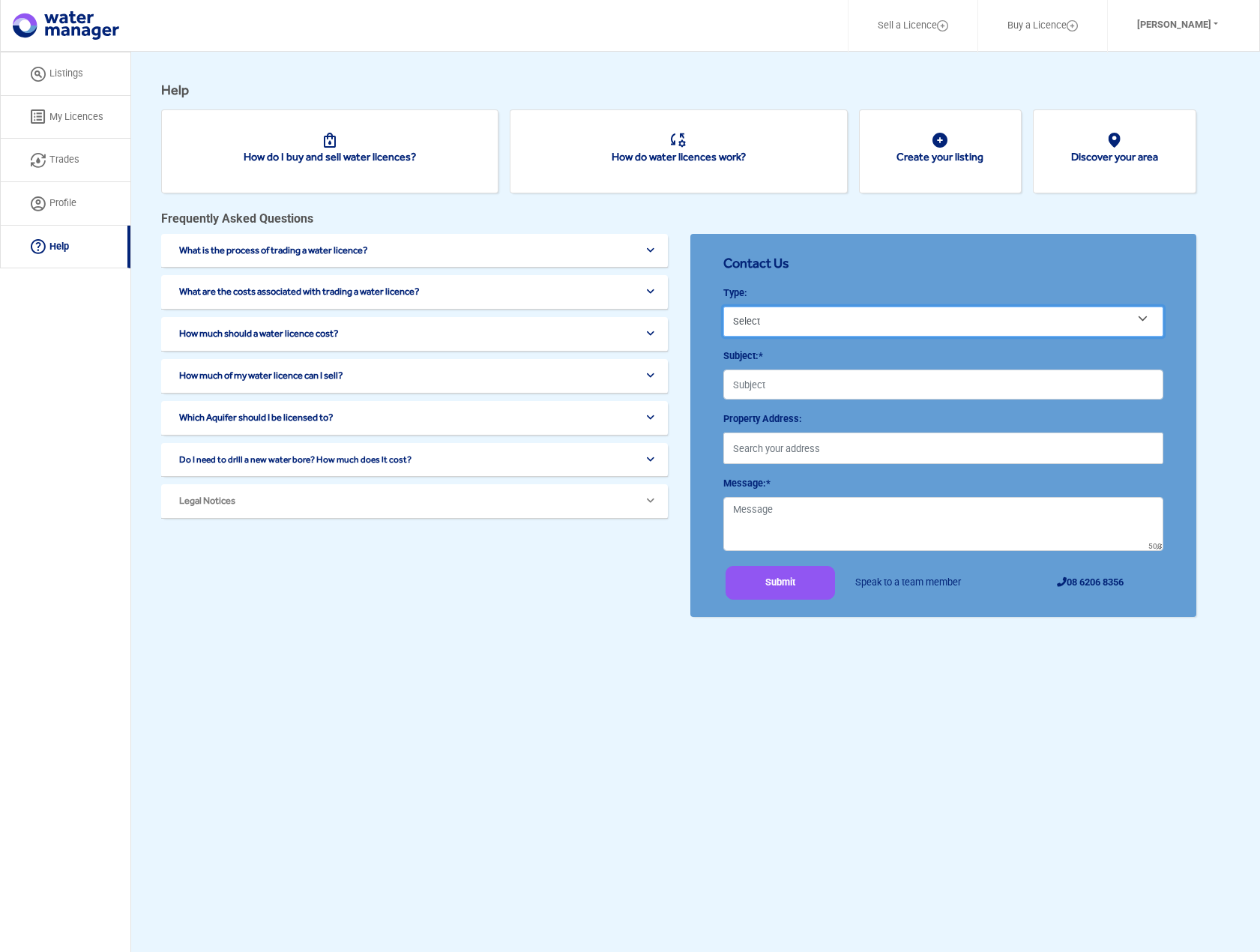
click at [767, 314] on select "Select Buy Water Sell Water Other" at bounding box center [944, 321] width 441 height 30
select select "Buy water"
click at [724, 307] on select "Select Buy Water Sell Water Other" at bounding box center [944, 321] width 441 height 30
click at [784, 382] on input "Subject:*" at bounding box center [944, 384] width 441 height 30
click at [764, 386] on input "Subject:*" at bounding box center [944, 384] width 441 height 30
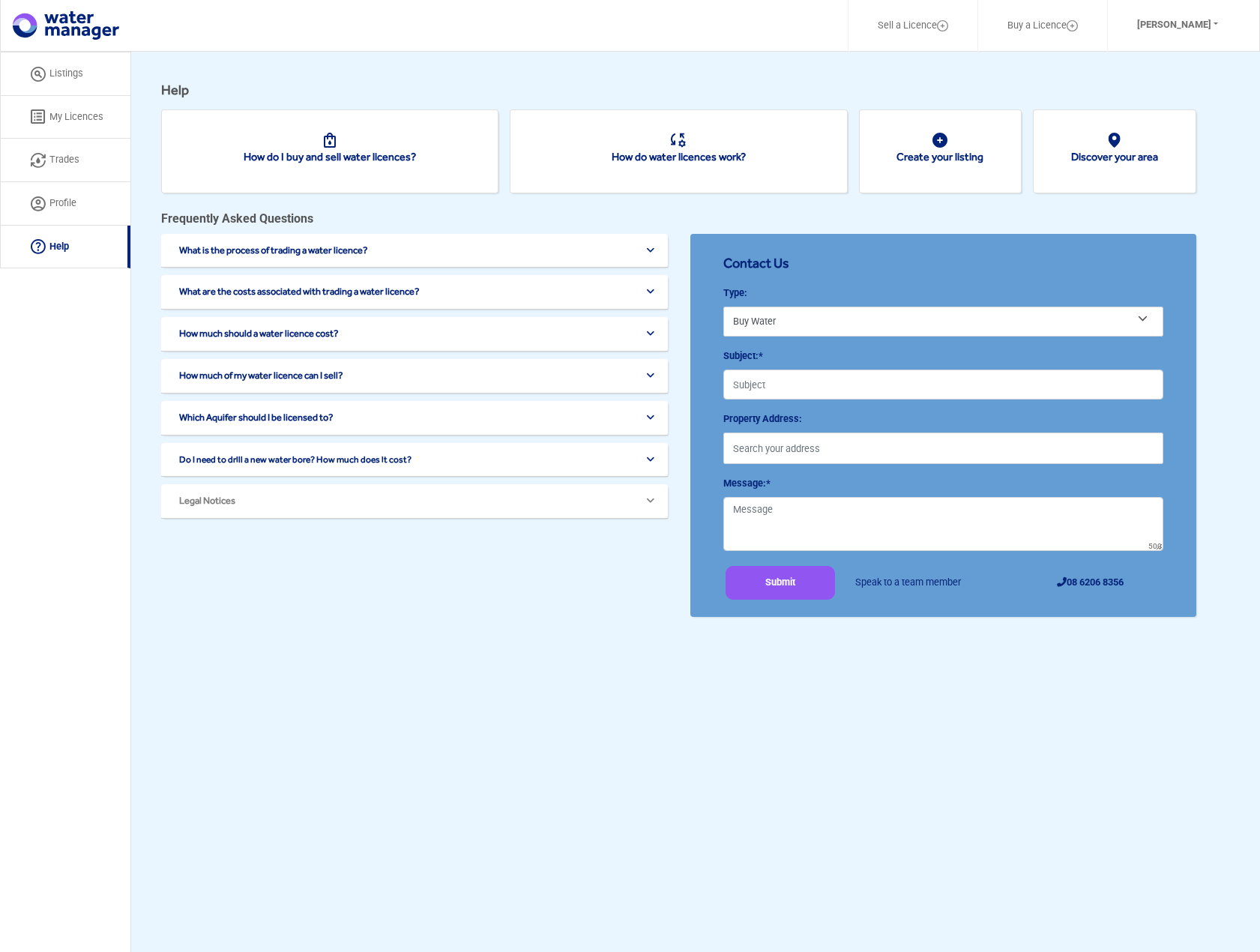
click at [290, 257] on button "What are the costs associated with trading a water licence?" at bounding box center [416, 250] width 477 height 12
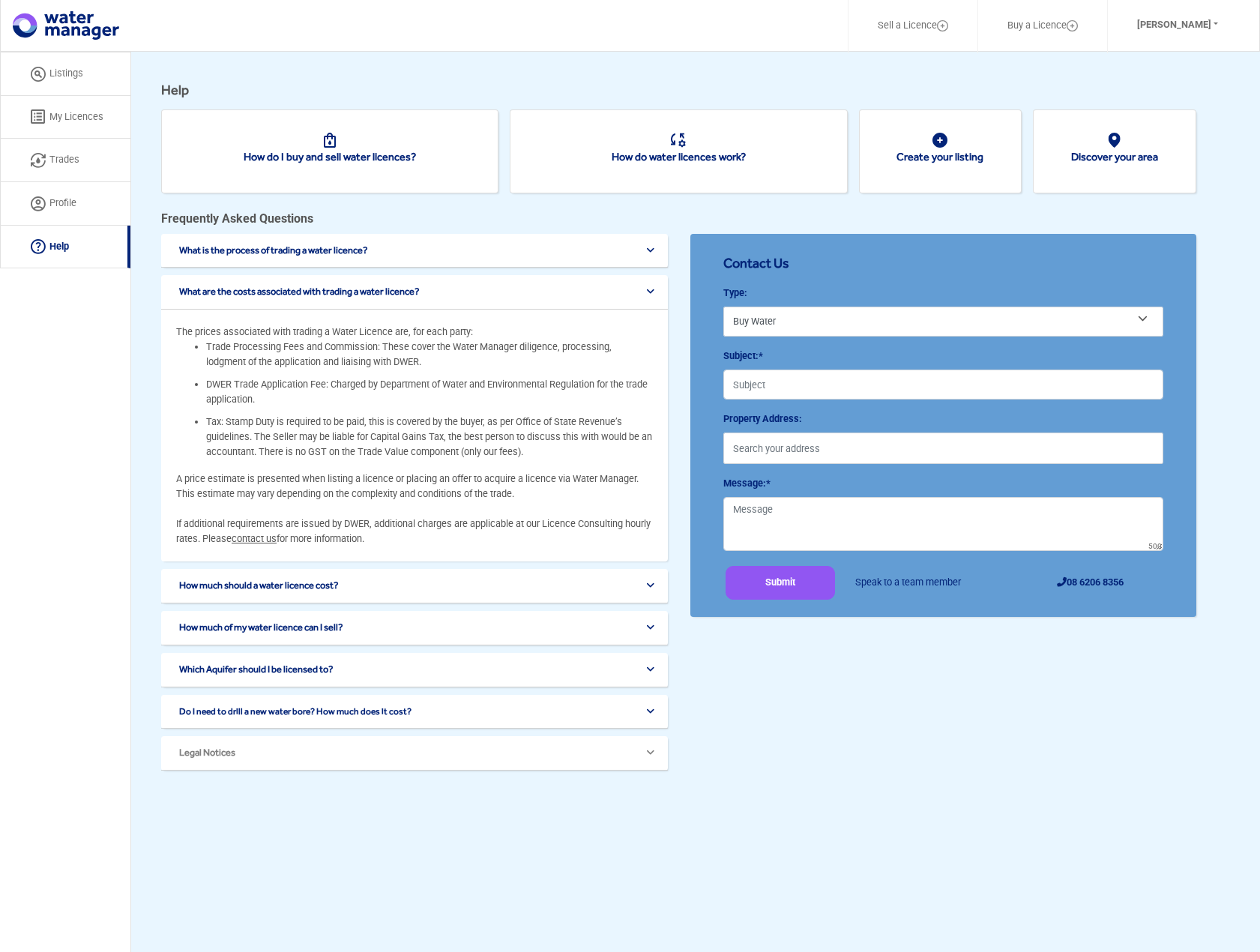
click at [258, 243] on div "What is the process of trading a water licence?" at bounding box center [415, 250] width 507 height 35
click at [284, 255] on button "What is the process of trading a water licence?" at bounding box center [416, 250] width 477 height 12
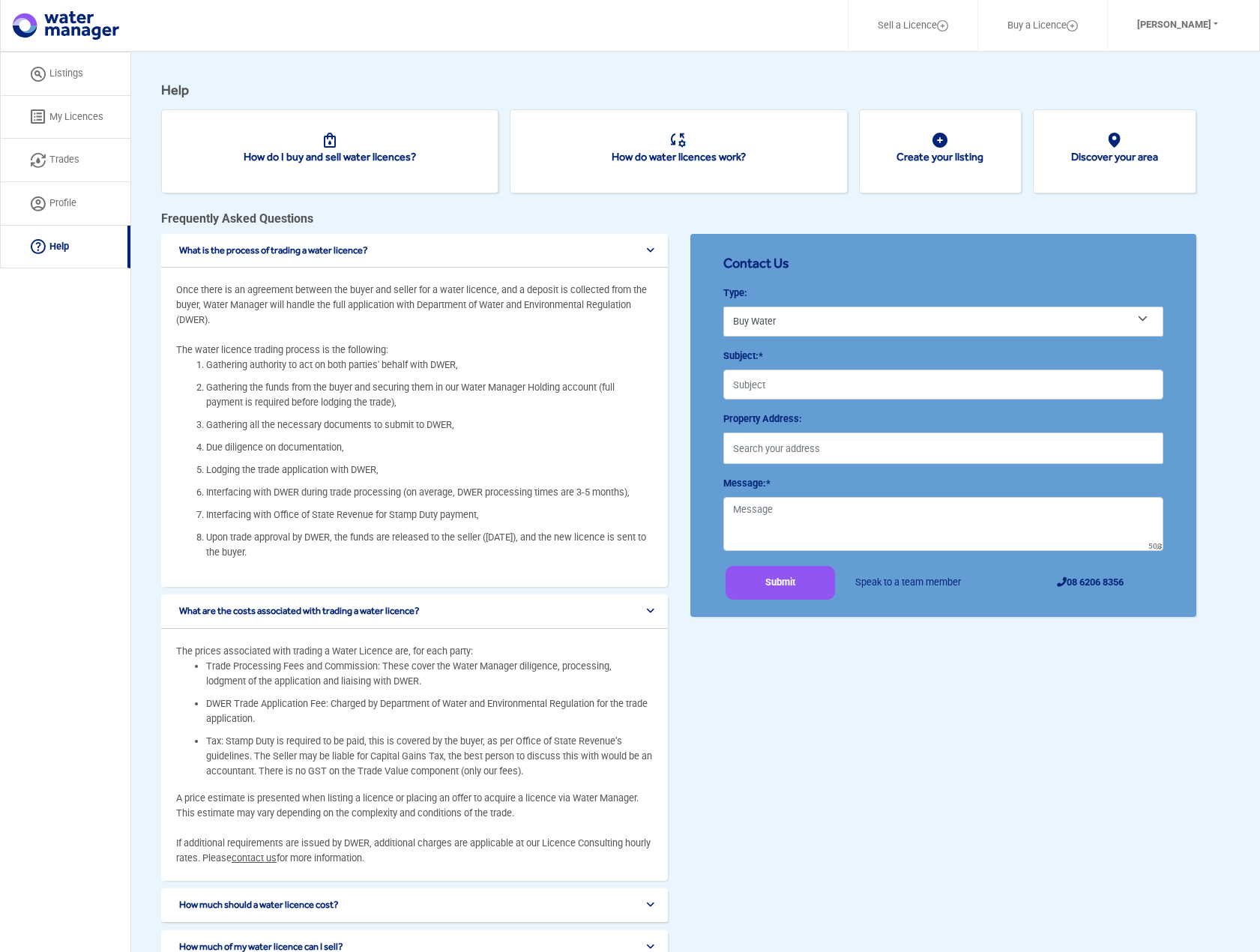
click at [319, 254] on button "What is the process of trading a water licence?" at bounding box center [416, 250] width 477 height 12
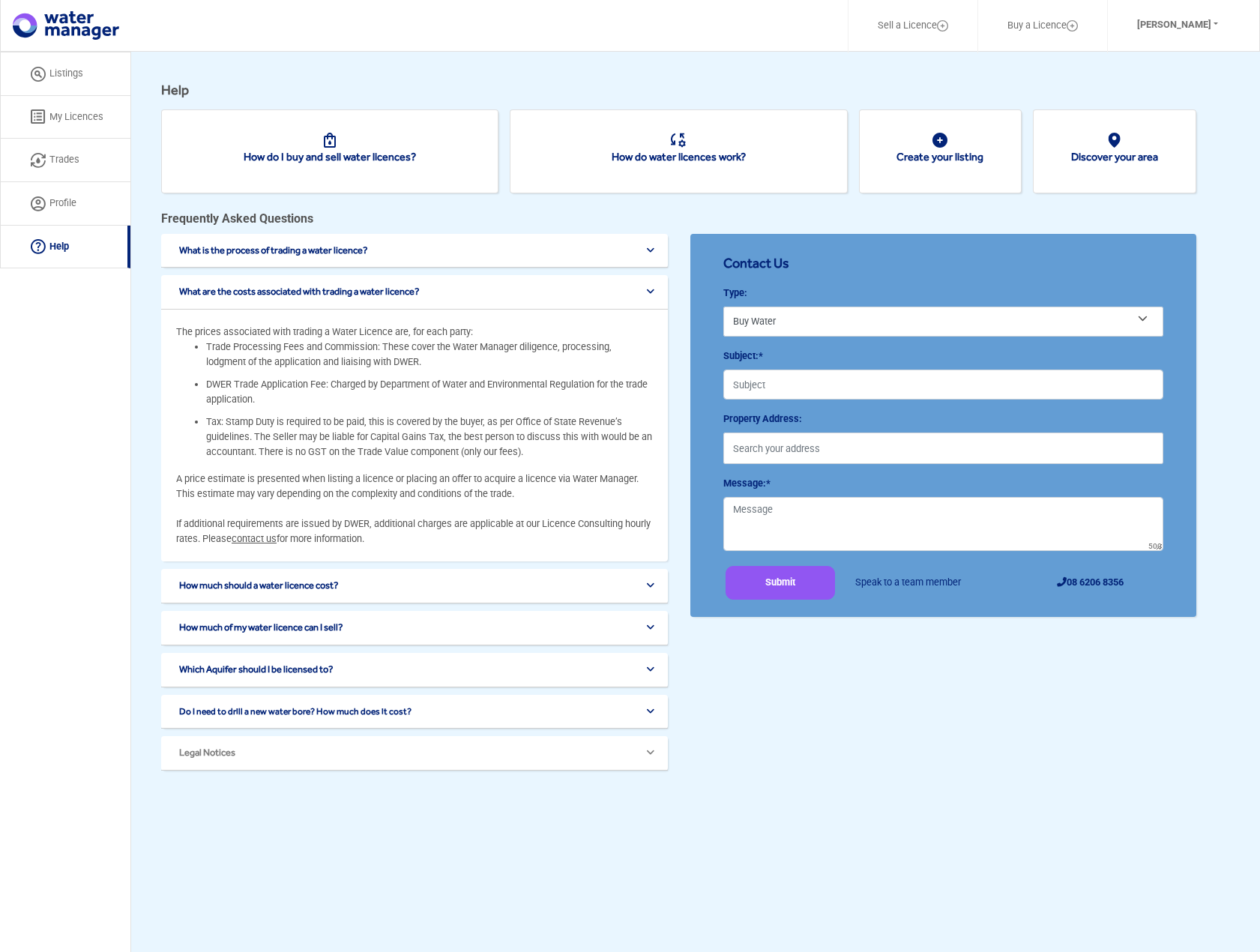
click at [335, 268] on div "What are the costs associated with trading a water licence?" at bounding box center [415, 250] width 507 height 35
click at [355, 268] on div "What are the costs associated with trading a water licence?" at bounding box center [415, 250] width 507 height 35
click at [513, 268] on div "What are the costs associated with trading a water licence?" at bounding box center [415, 250] width 507 height 35
click at [651, 256] on icon at bounding box center [650, 250] width 8 height 10
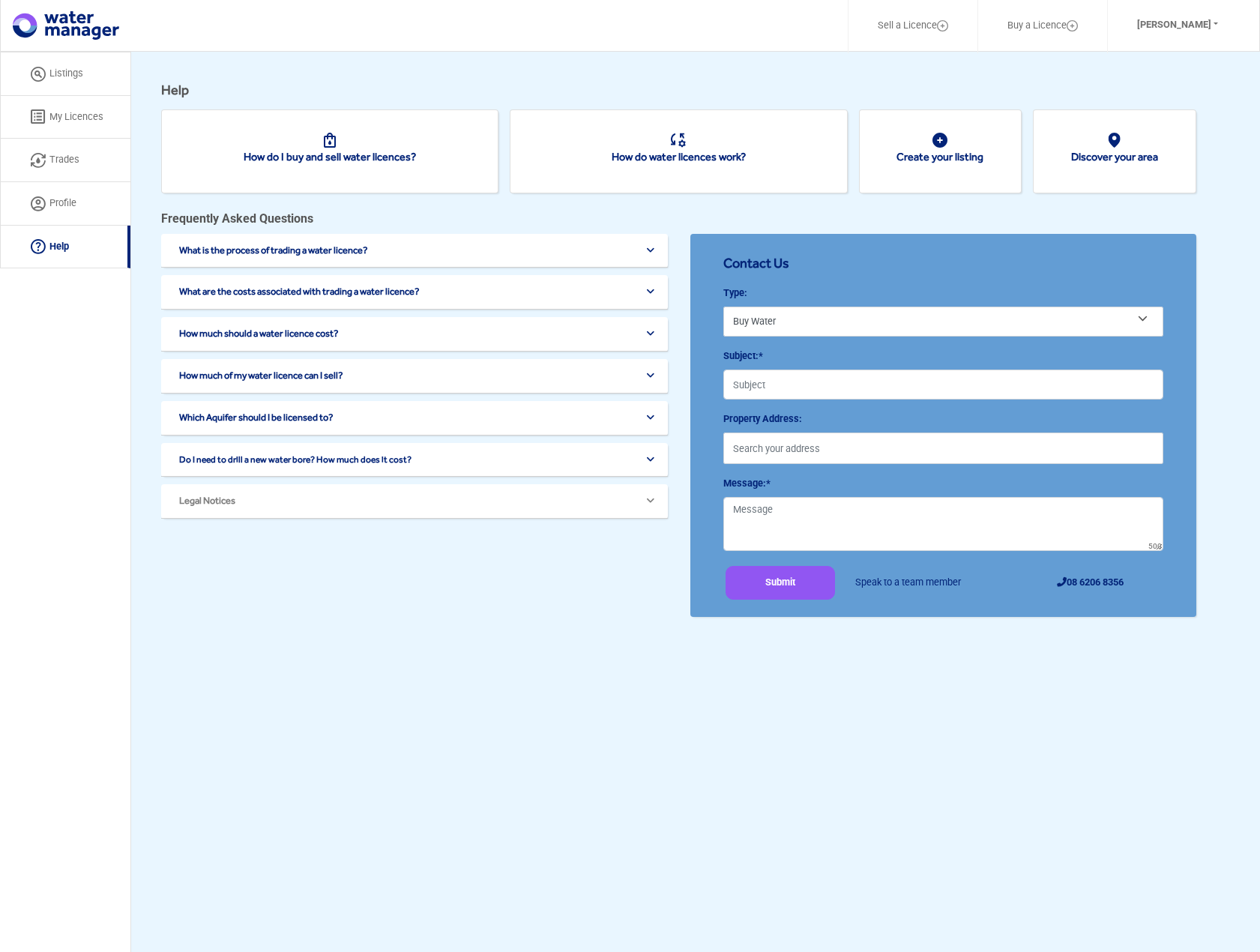
click at [353, 257] on button "How much should a water licence cost?" at bounding box center [416, 250] width 477 height 12
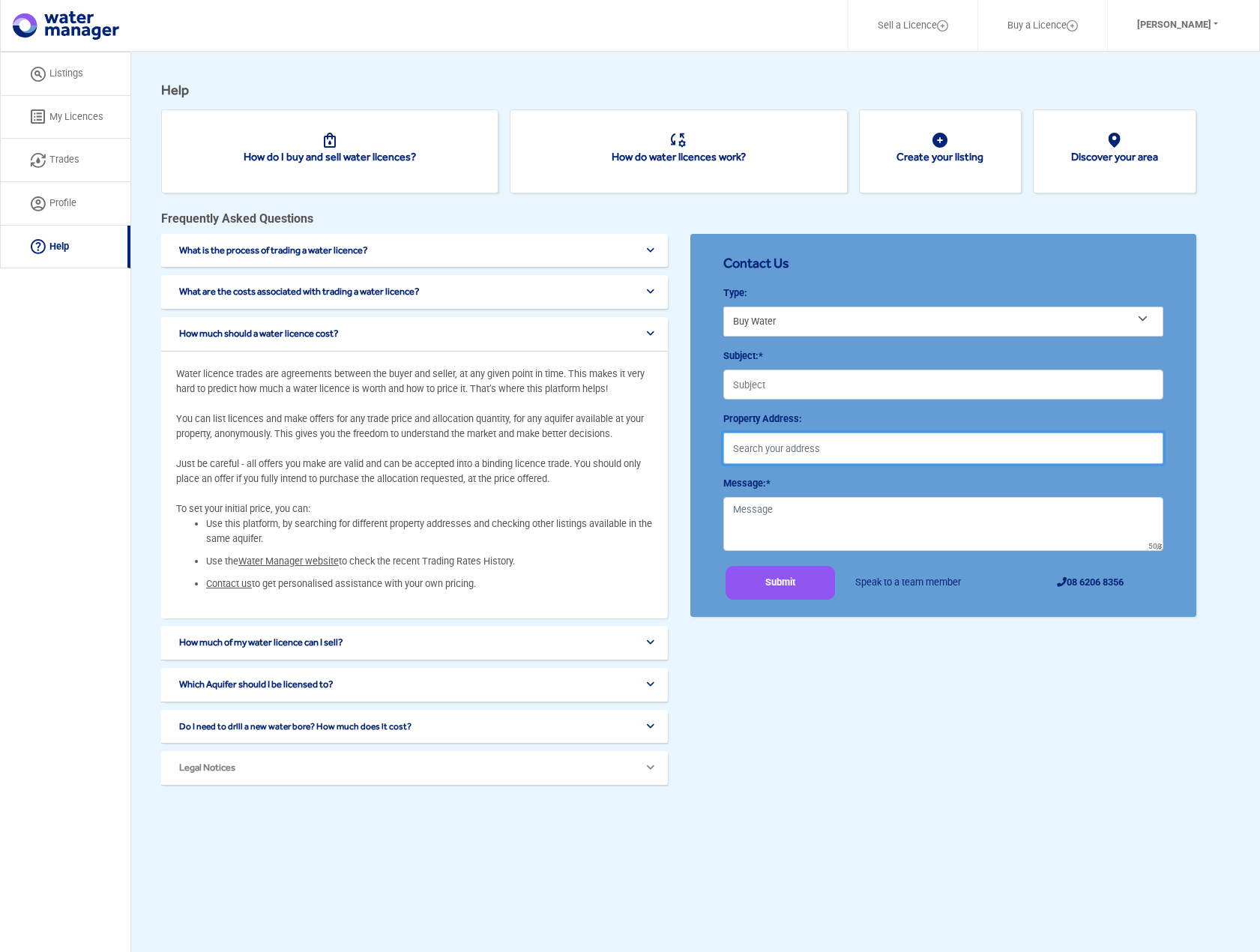
click at [777, 457] on input "text" at bounding box center [944, 448] width 441 height 32
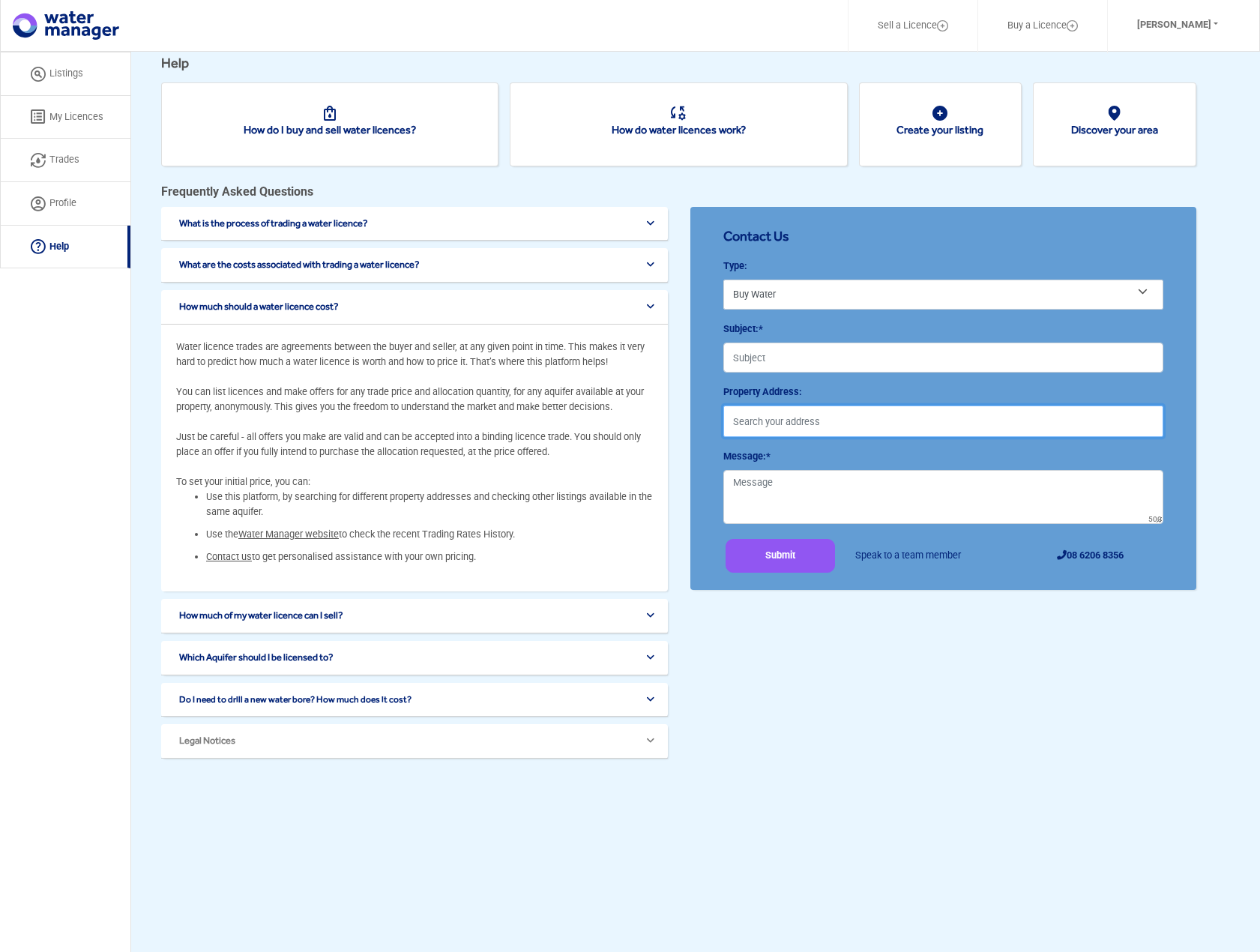
scroll to position [51, 0]
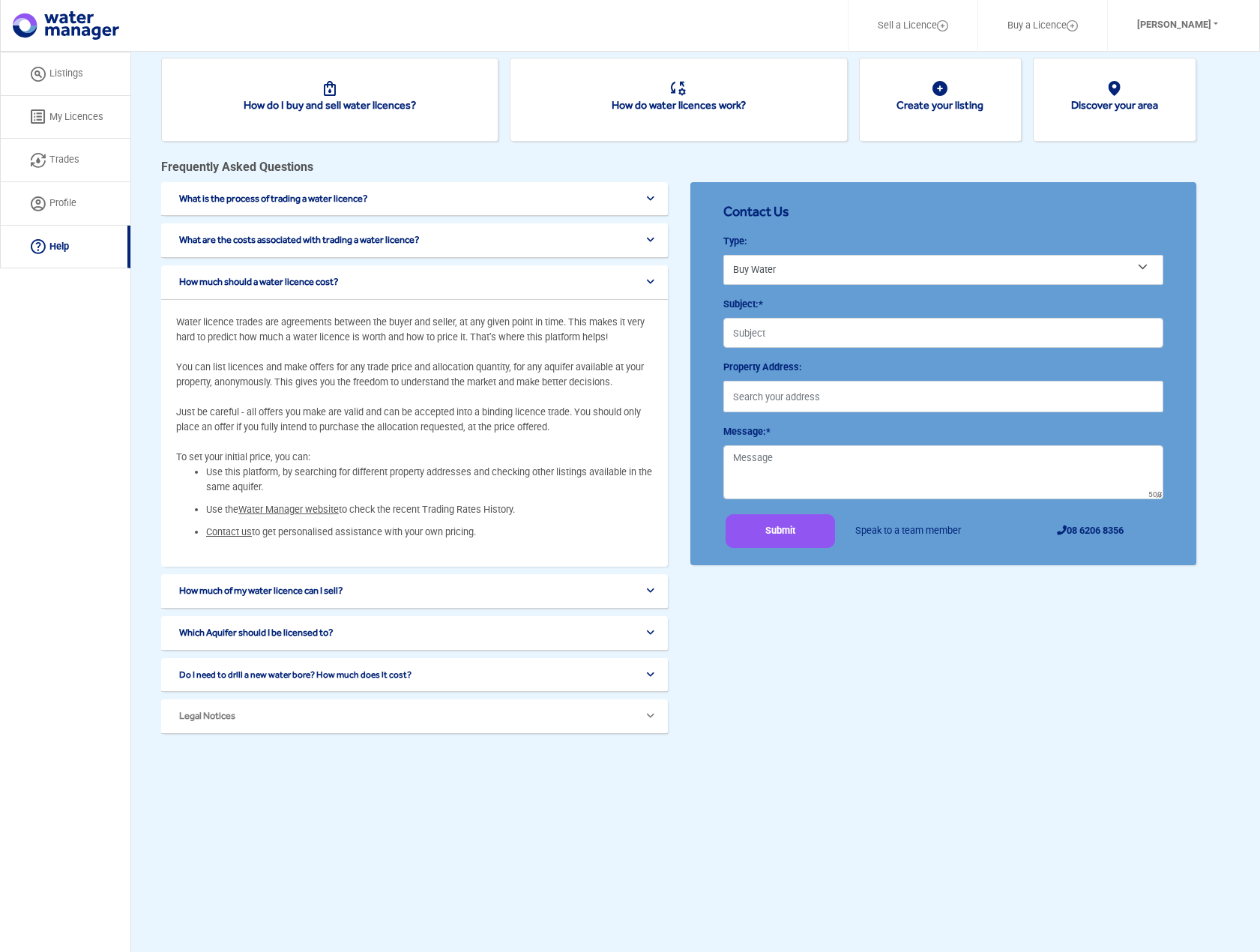
click at [343, 204] on button "Which Aquifer should I be licensed to?" at bounding box center [416, 199] width 477 height 12
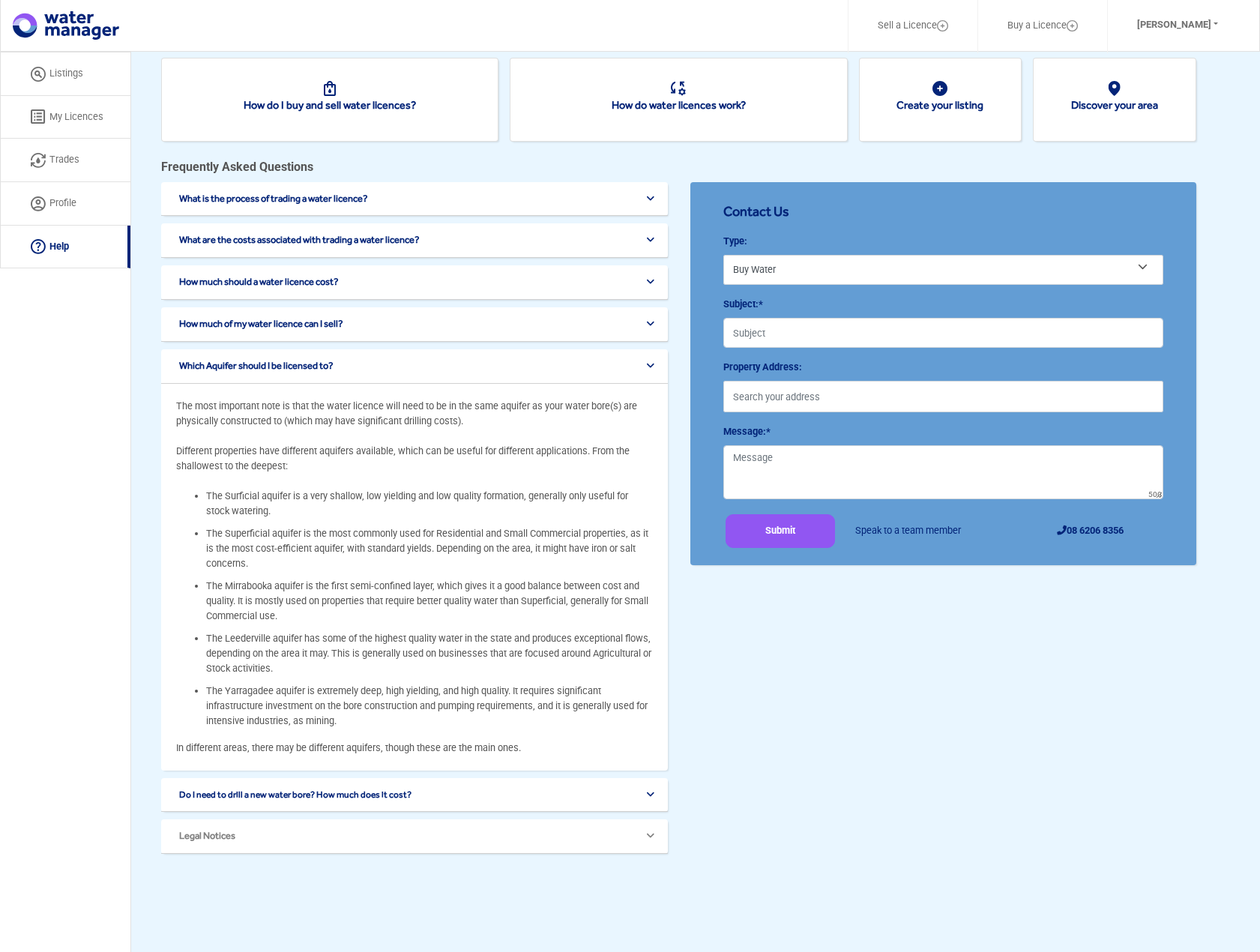
click at [482, 204] on button "Do I need to drill a new water bore? How much does it cost?" at bounding box center [416, 199] width 477 height 12
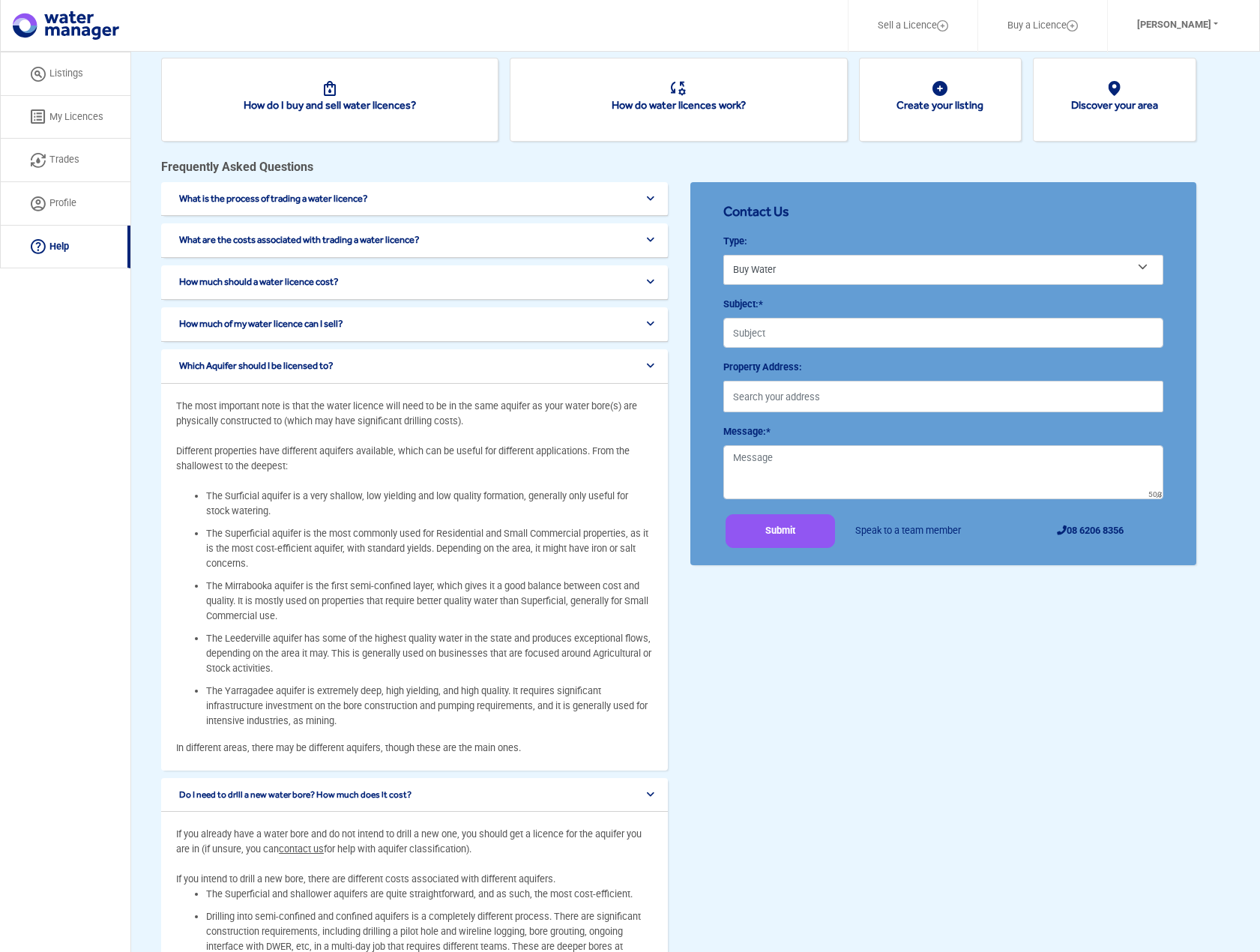
scroll to position [191, 0]
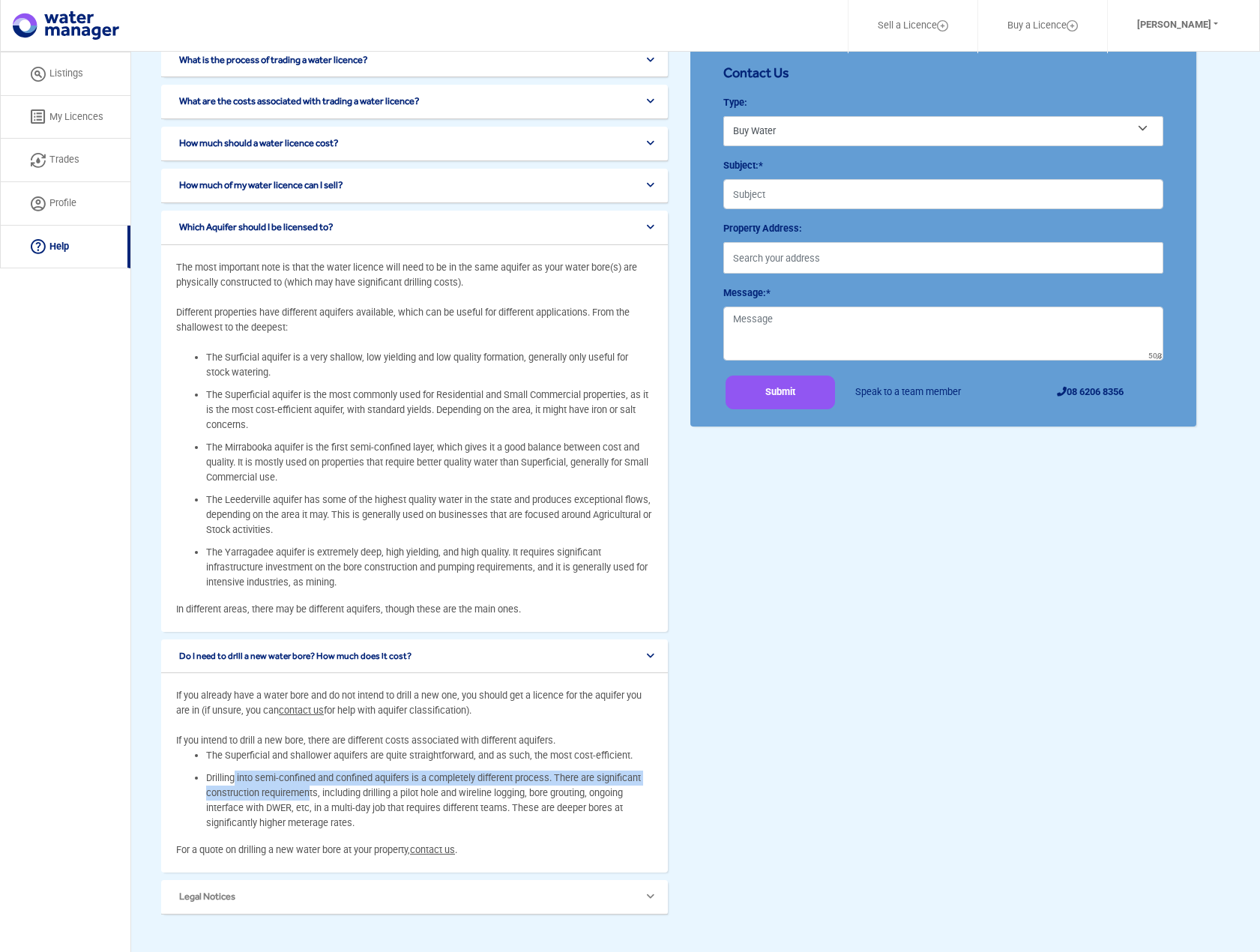
drag, startPoint x: 232, startPoint y: 779, endPoint x: 304, endPoint y: 801, distance: 75.3
click at [304, 801] on li "Drilling into semi-confined and confined aquifers is a completely different pro…" at bounding box center [429, 801] width 447 height 60
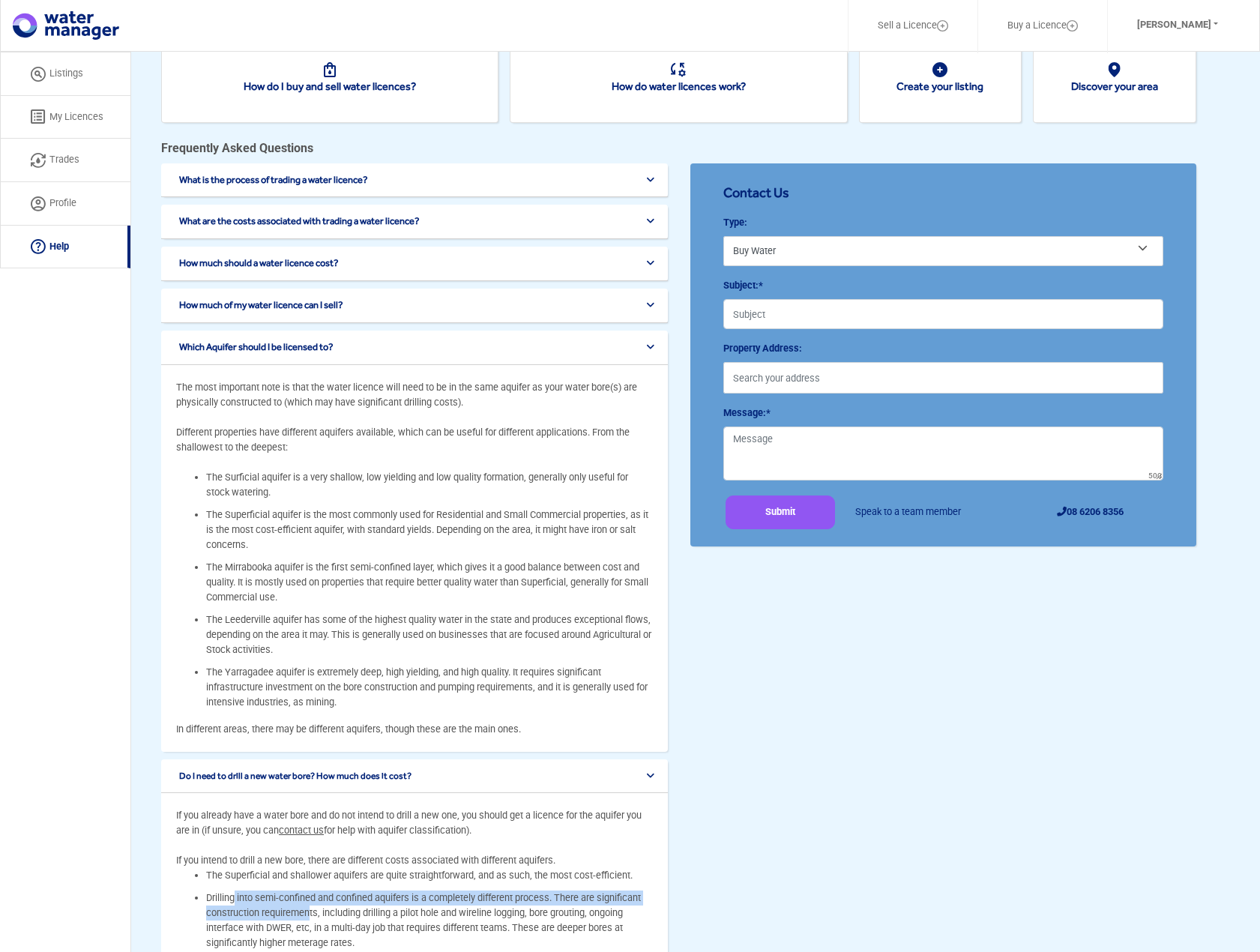
scroll to position [0, 0]
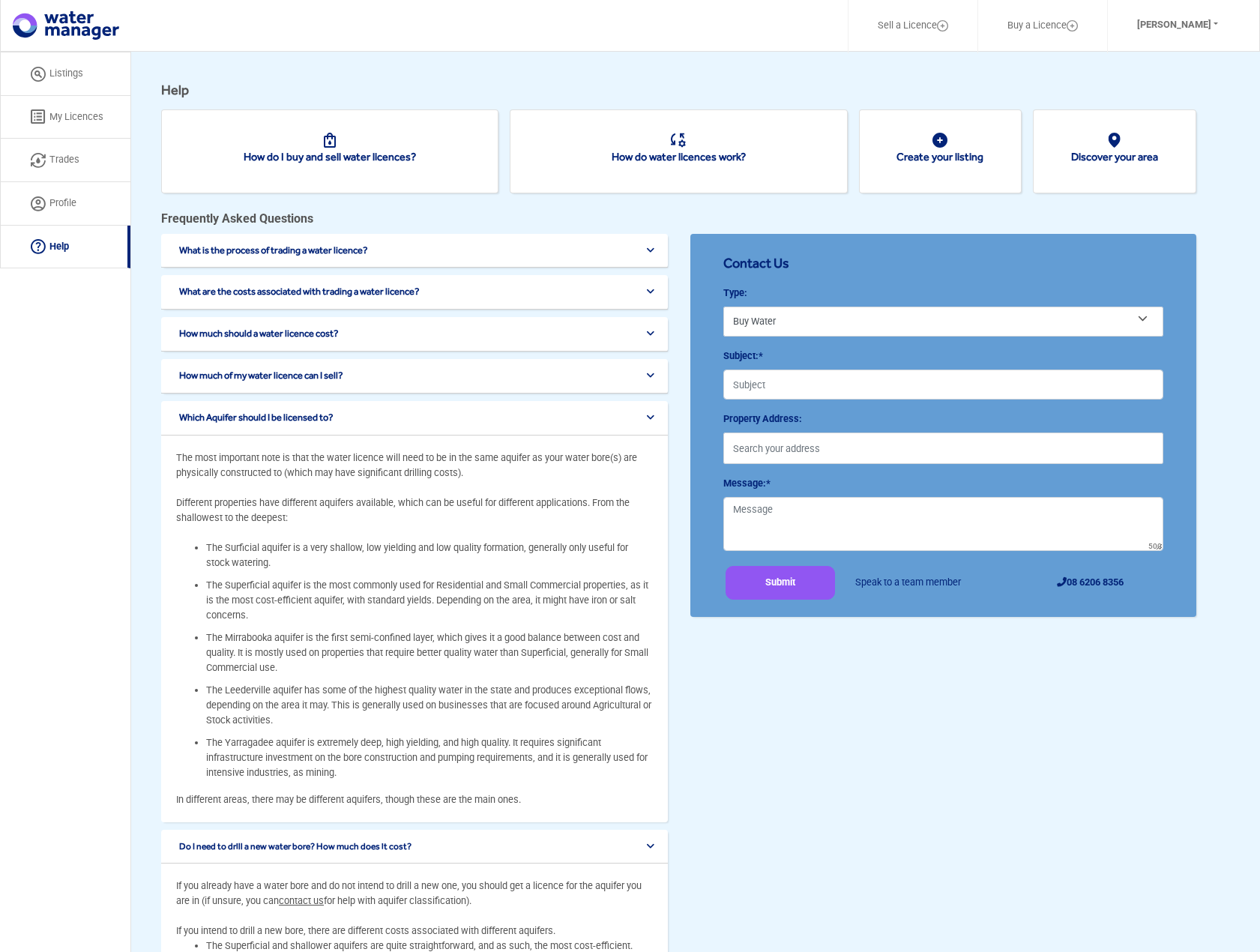
click at [71, 70] on link "Listings" at bounding box center [65, 74] width 131 height 45
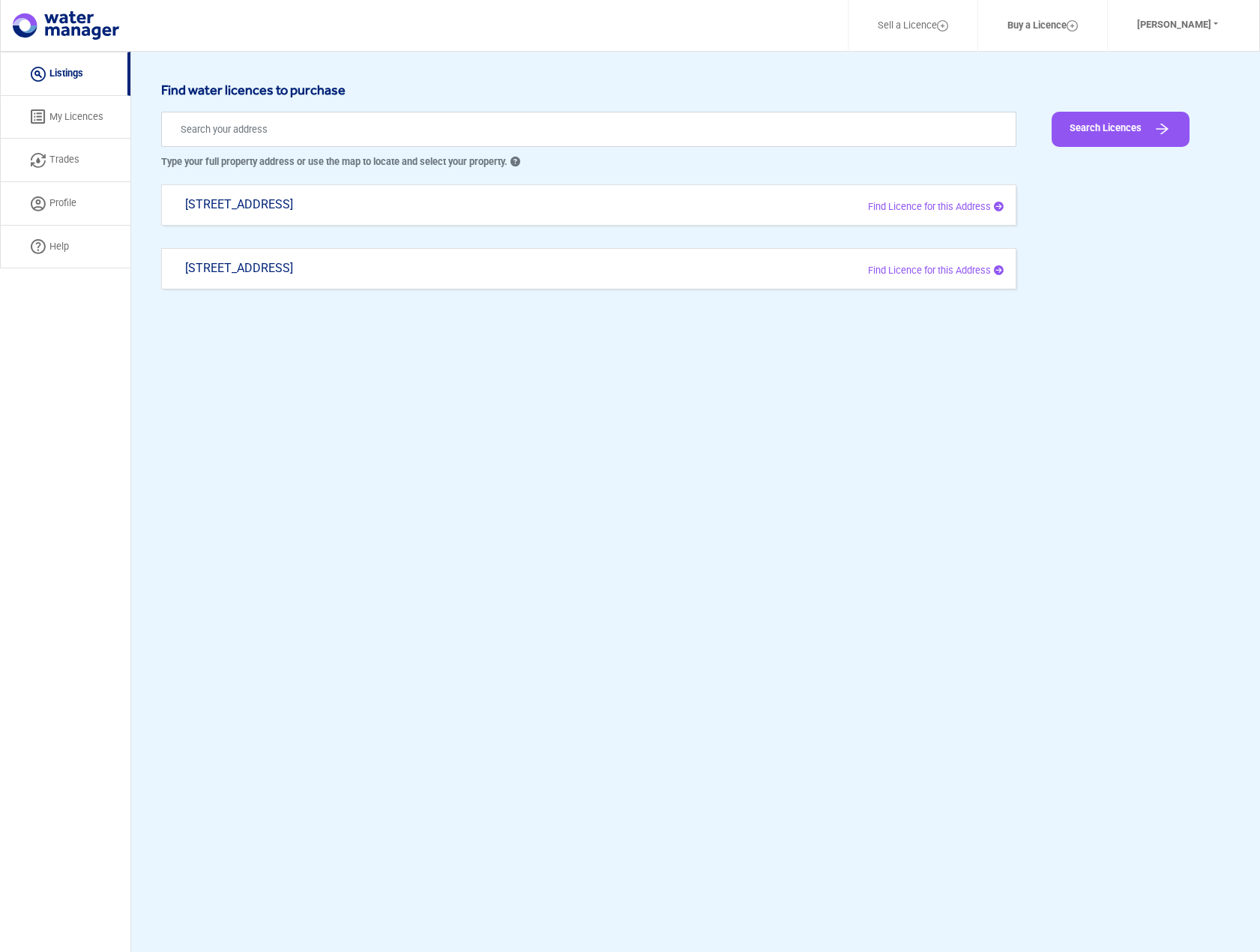
click at [264, 201] on div "[STREET_ADDRESS]" at bounding box center [416, 212] width 484 height 29
type input "[STREET_ADDRESS]"
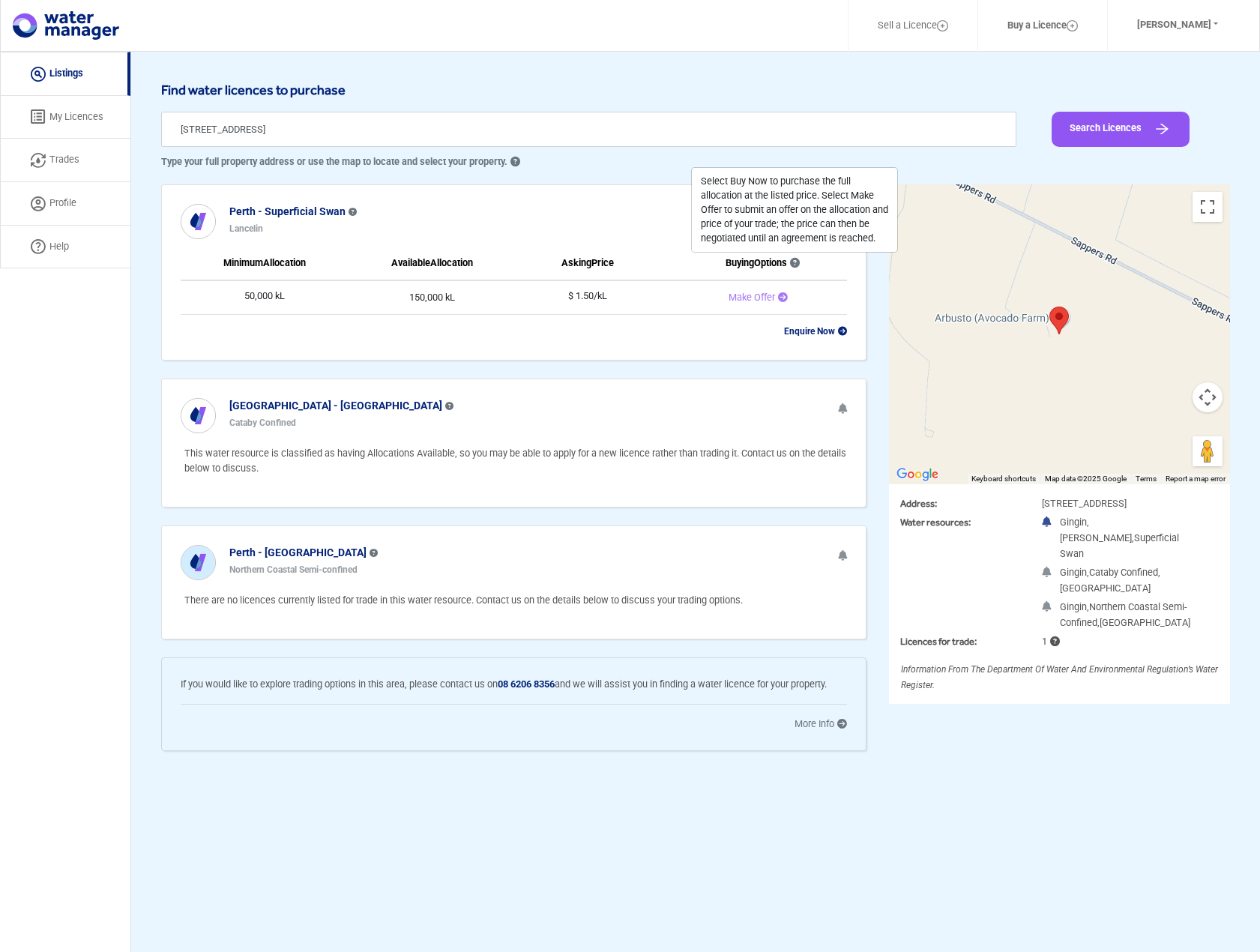
click at [796, 260] on icon at bounding box center [794, 264] width 13 height 10
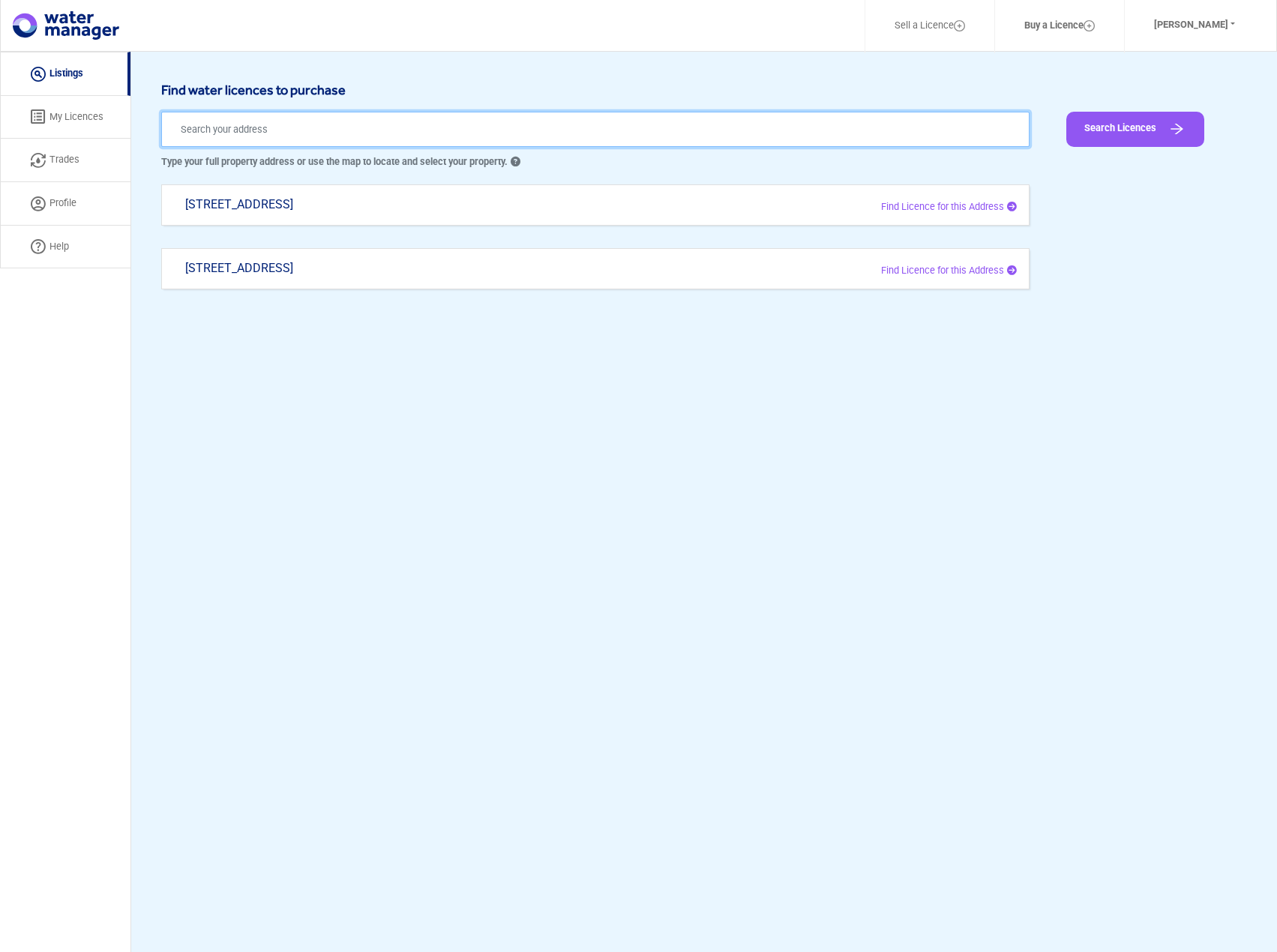
click at [463, 123] on input "text" at bounding box center [595, 129] width 868 height 35
paste input "[STREET_ADDRESS]"
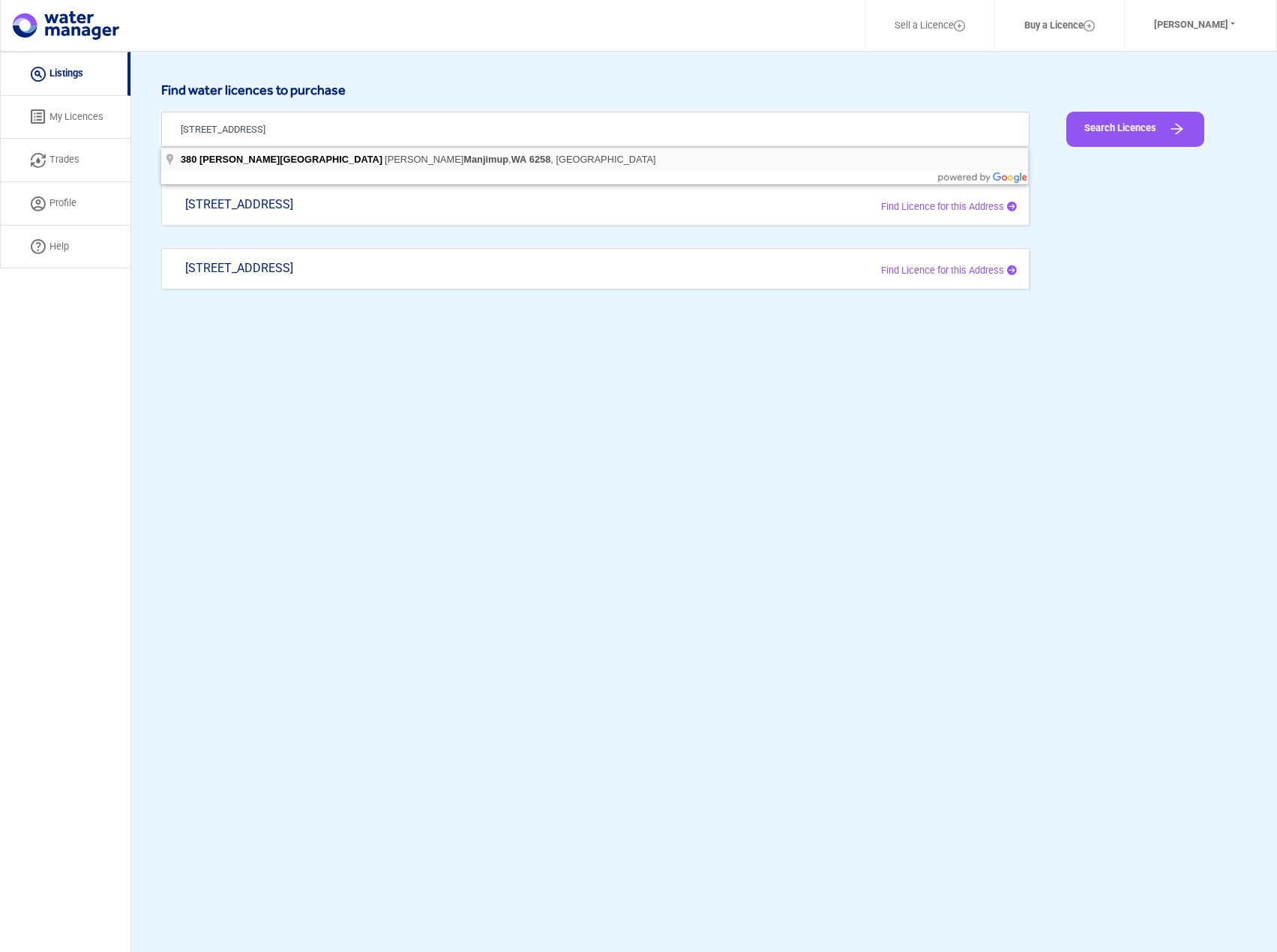
type input "[STREET_ADDRESS][PERSON_NAME][PERSON_NAME]"
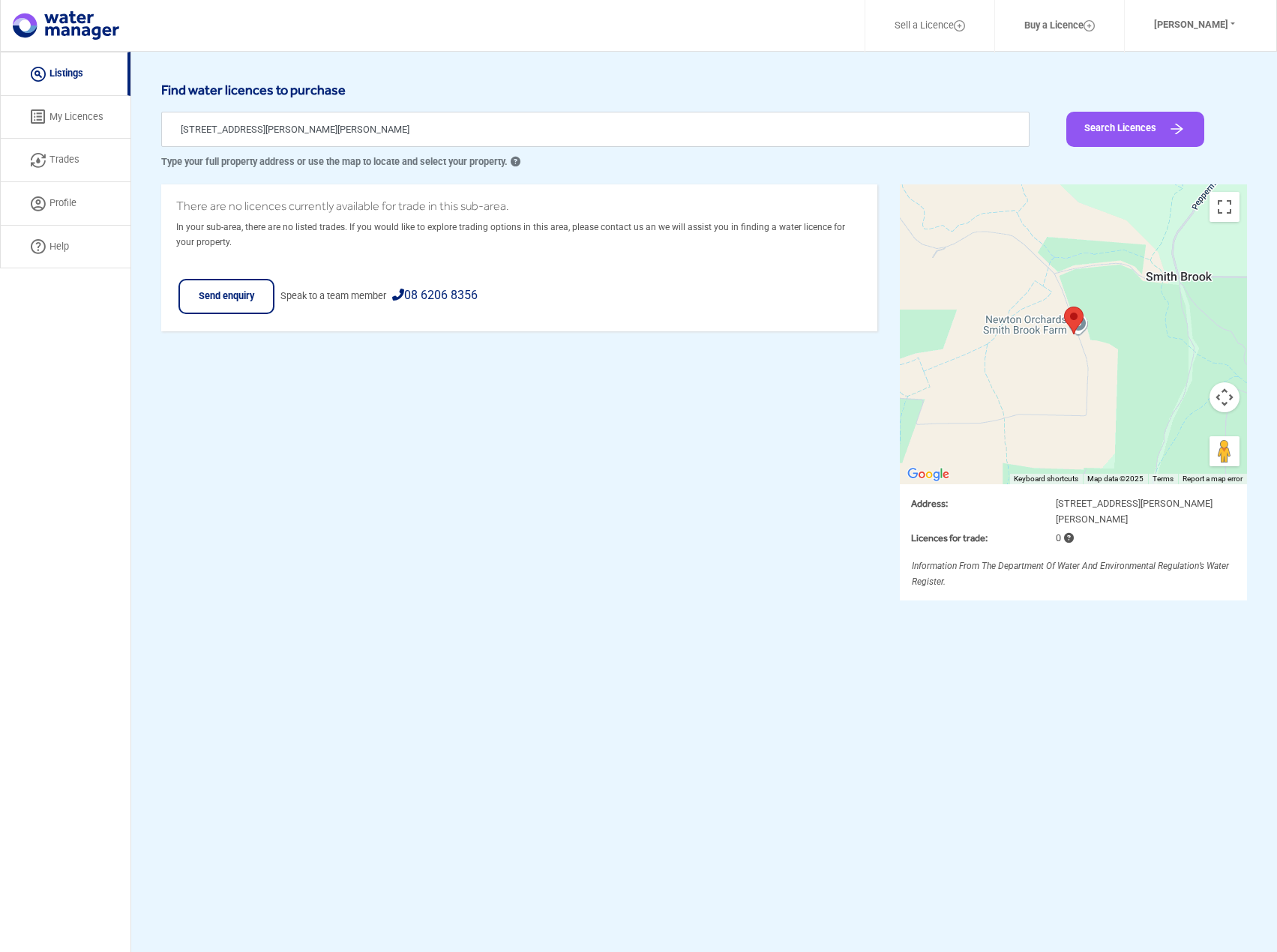
click at [61, 75] on link "Listings" at bounding box center [65, 74] width 131 height 45
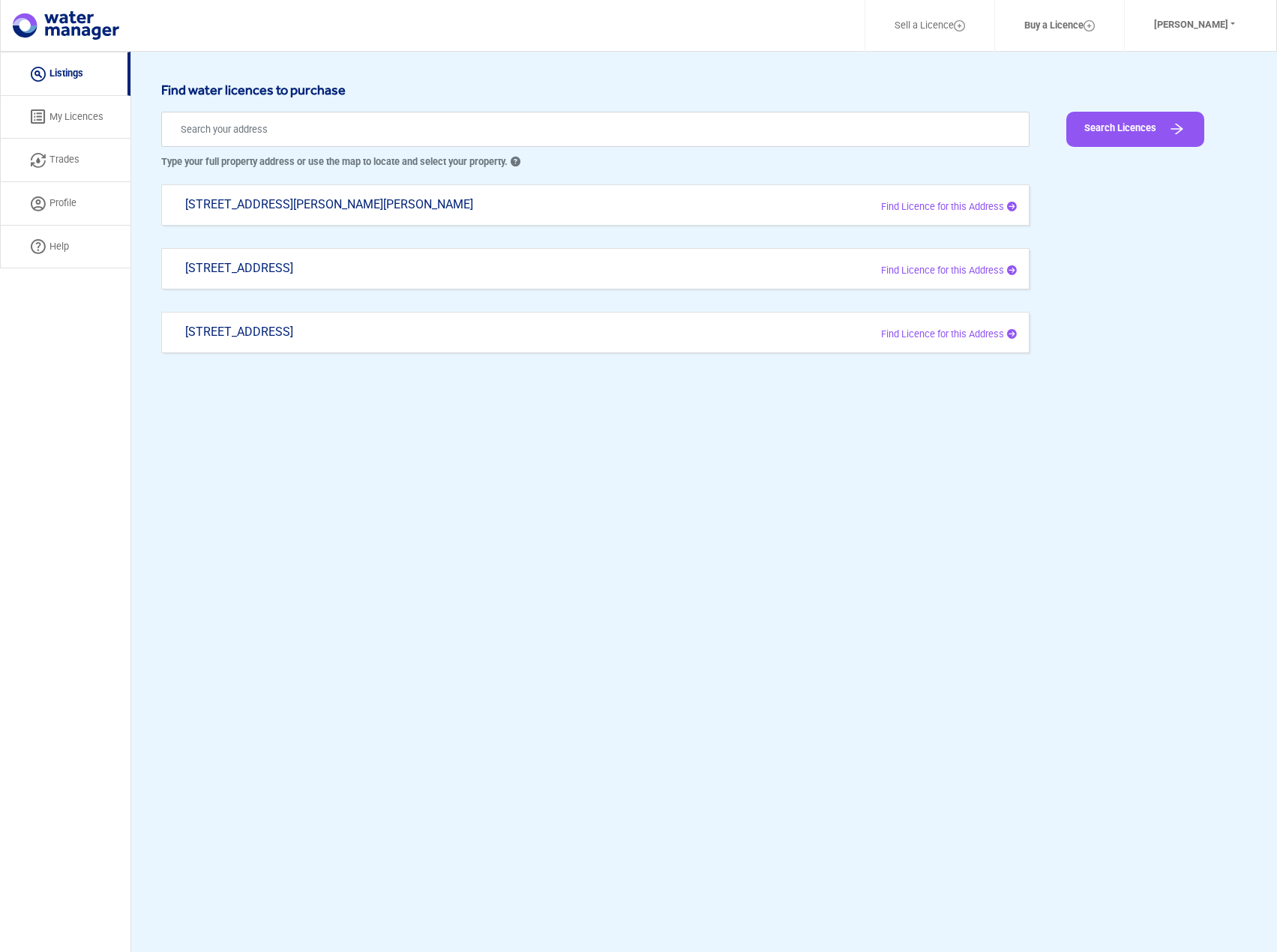
click at [306, 263] on div "[STREET_ADDRESS]" at bounding box center [420, 276] width 492 height 29
type input "[STREET_ADDRESS]"
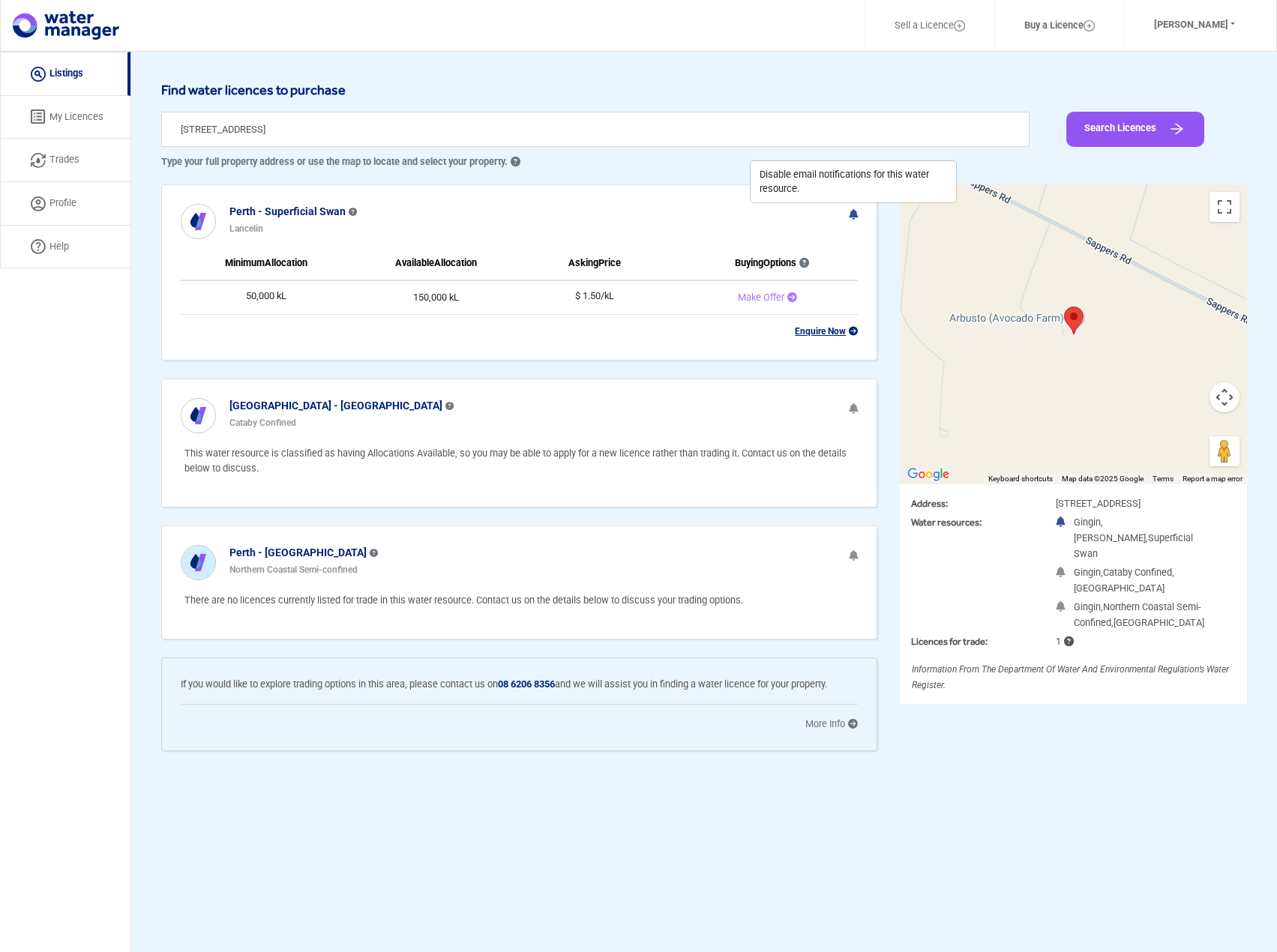
click at [837, 330] on b "Enquire Now" at bounding box center [826, 331] width 63 height 11
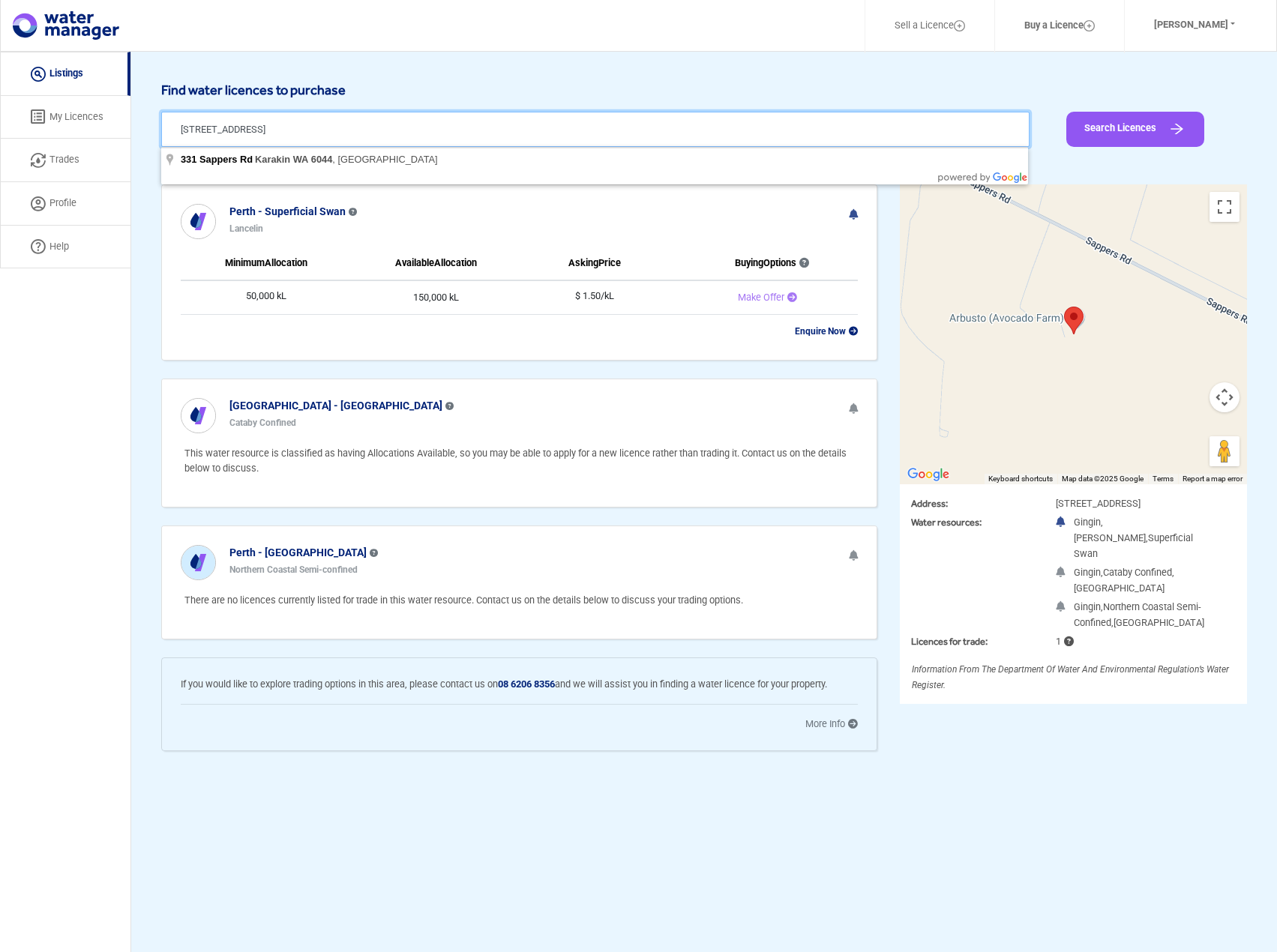
drag, startPoint x: 177, startPoint y: 126, endPoint x: 340, endPoint y: 128, distance: 163.0
click at [340, 128] on input "[STREET_ADDRESS]" at bounding box center [595, 129] width 868 height 35
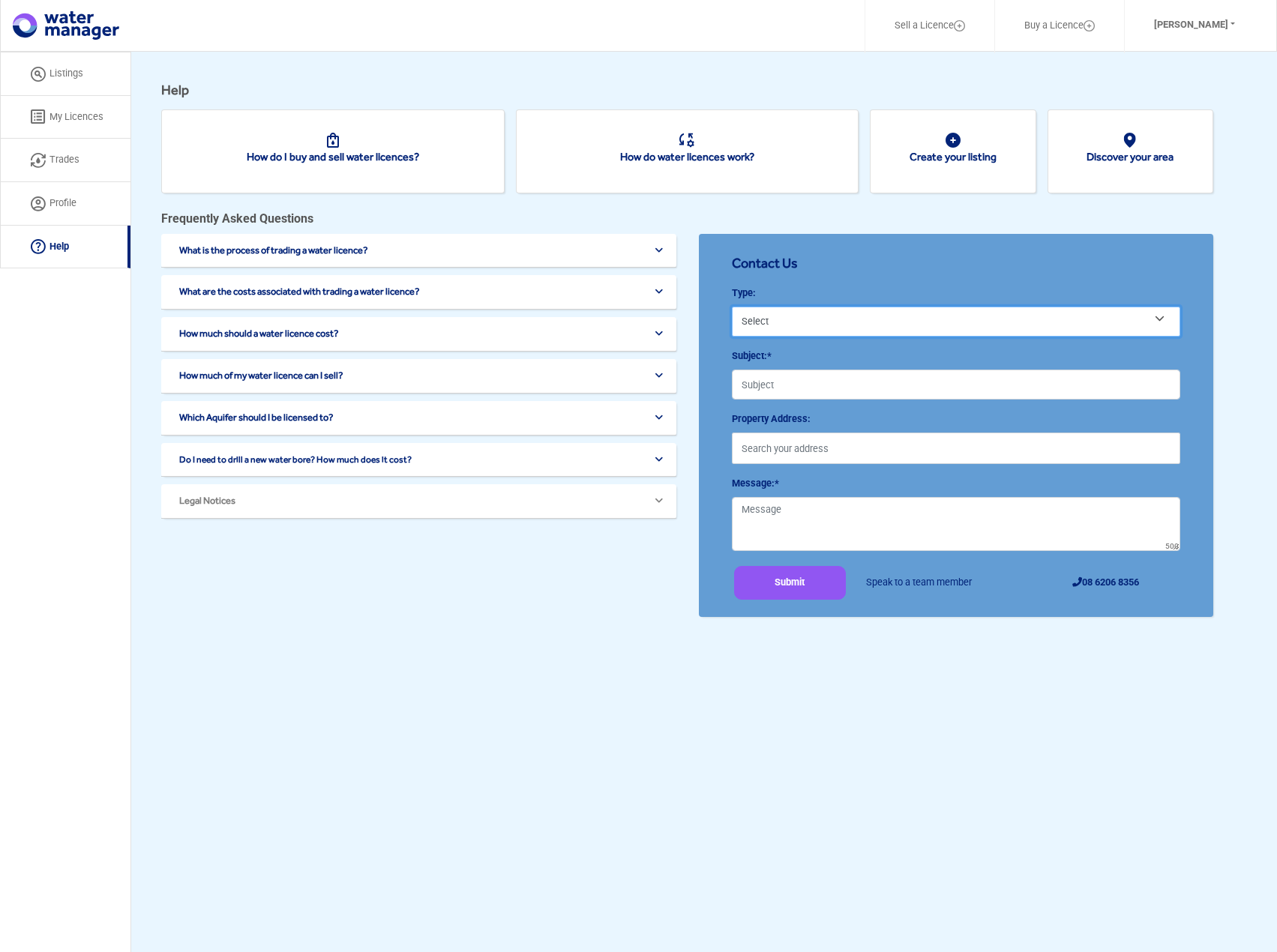
click at [850, 314] on select "Select Buy Water Sell Water Other" at bounding box center [956, 321] width 449 height 30
select select "Buy water"
click at [731, 307] on select "Select Buy Water Sell Water Other" at bounding box center [956, 321] width 449 height 30
click at [814, 383] on input "Subject:*" at bounding box center [956, 384] width 449 height 30
click at [783, 387] on input "Subject:*" at bounding box center [956, 384] width 449 height 30
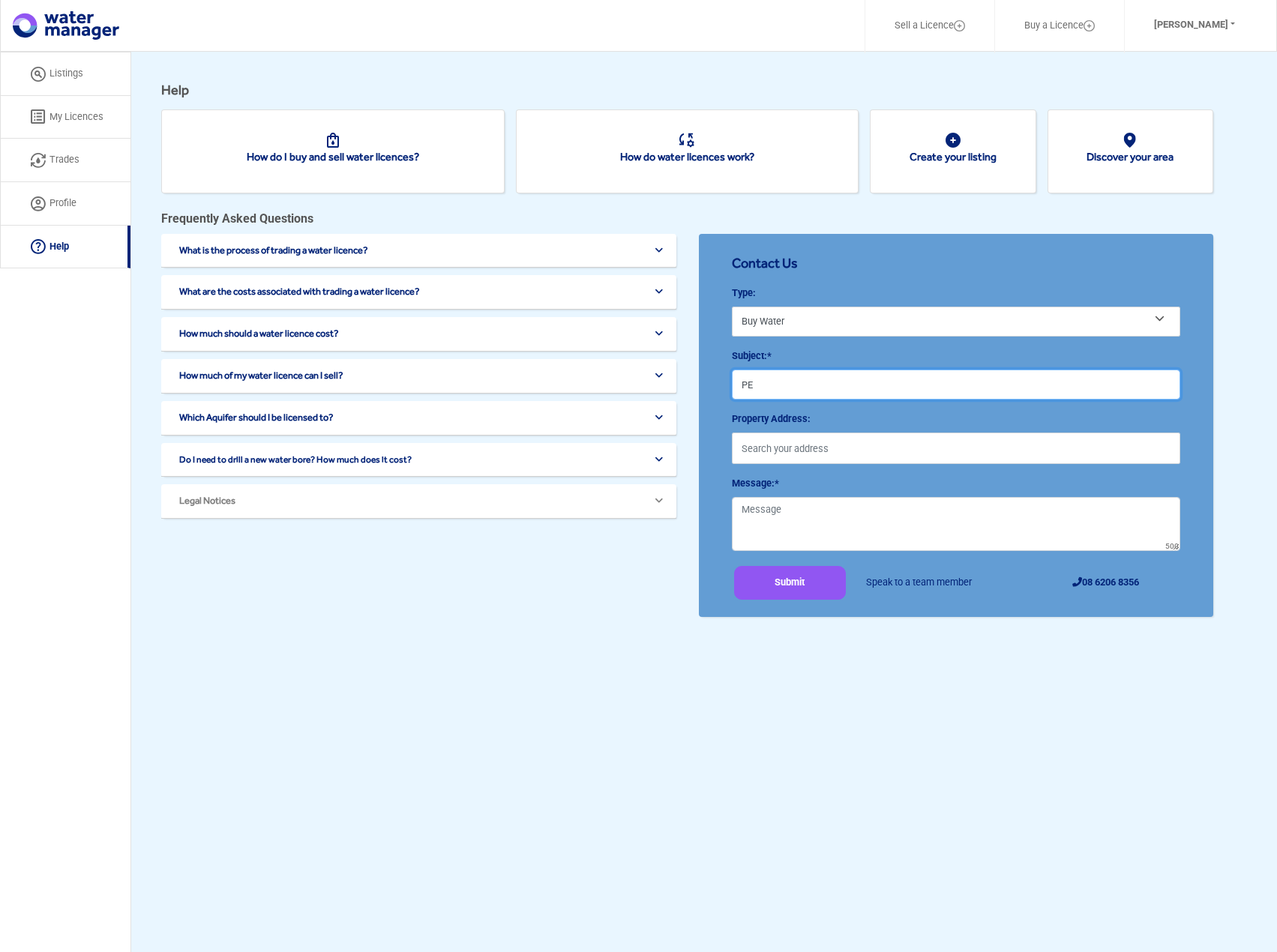
type input "P"
type input "Water conditions"
paste input "[STREET_ADDRESS]"
type input "[STREET_ADDRESS]"
click at [818, 512] on textarea "Message:*" at bounding box center [956, 524] width 449 height 54
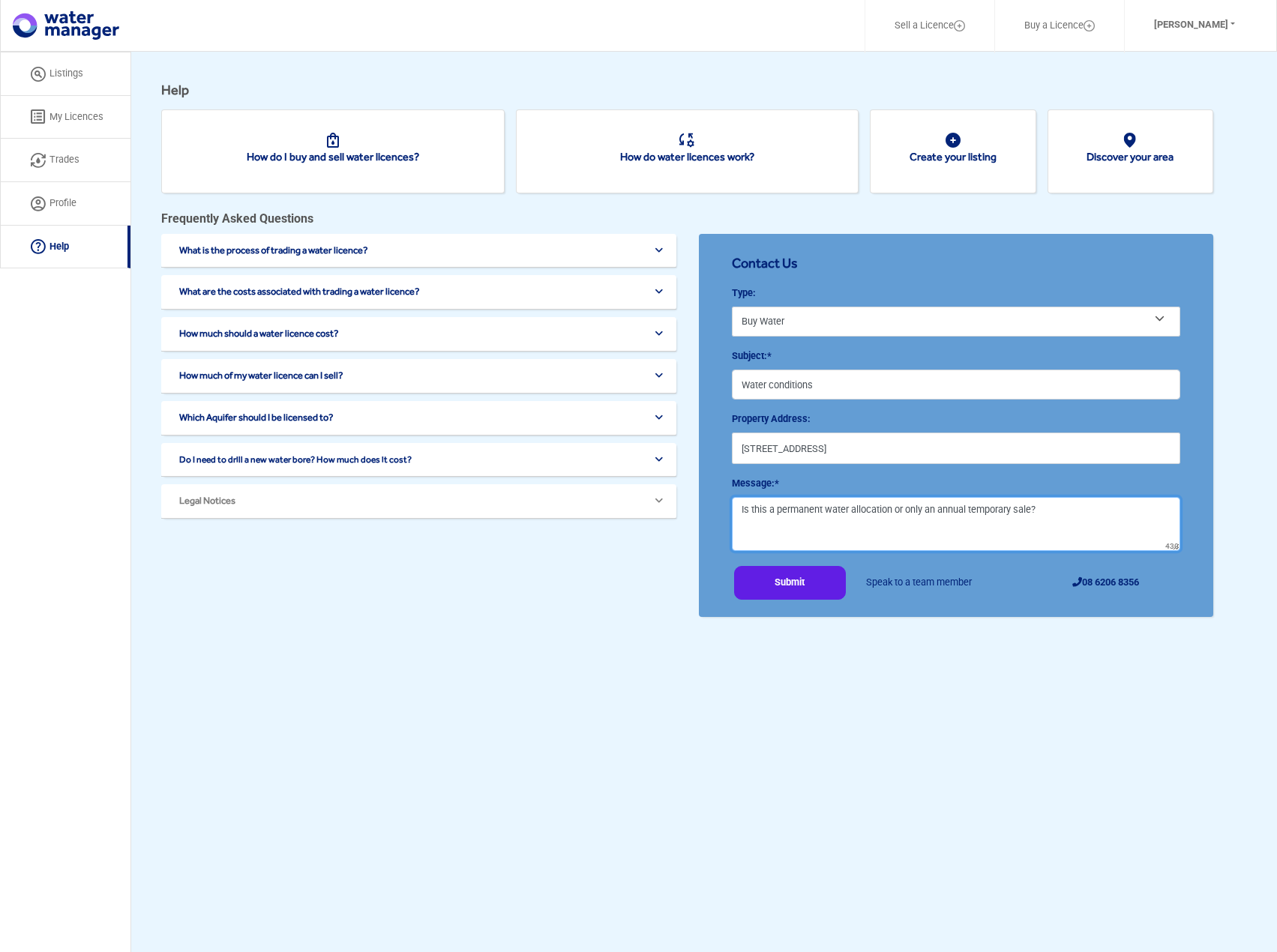
type textarea "Is this a permanent water allocation or only an annual temporary sale?"
click at [780, 583] on button "Submit" at bounding box center [790, 583] width 112 height 34
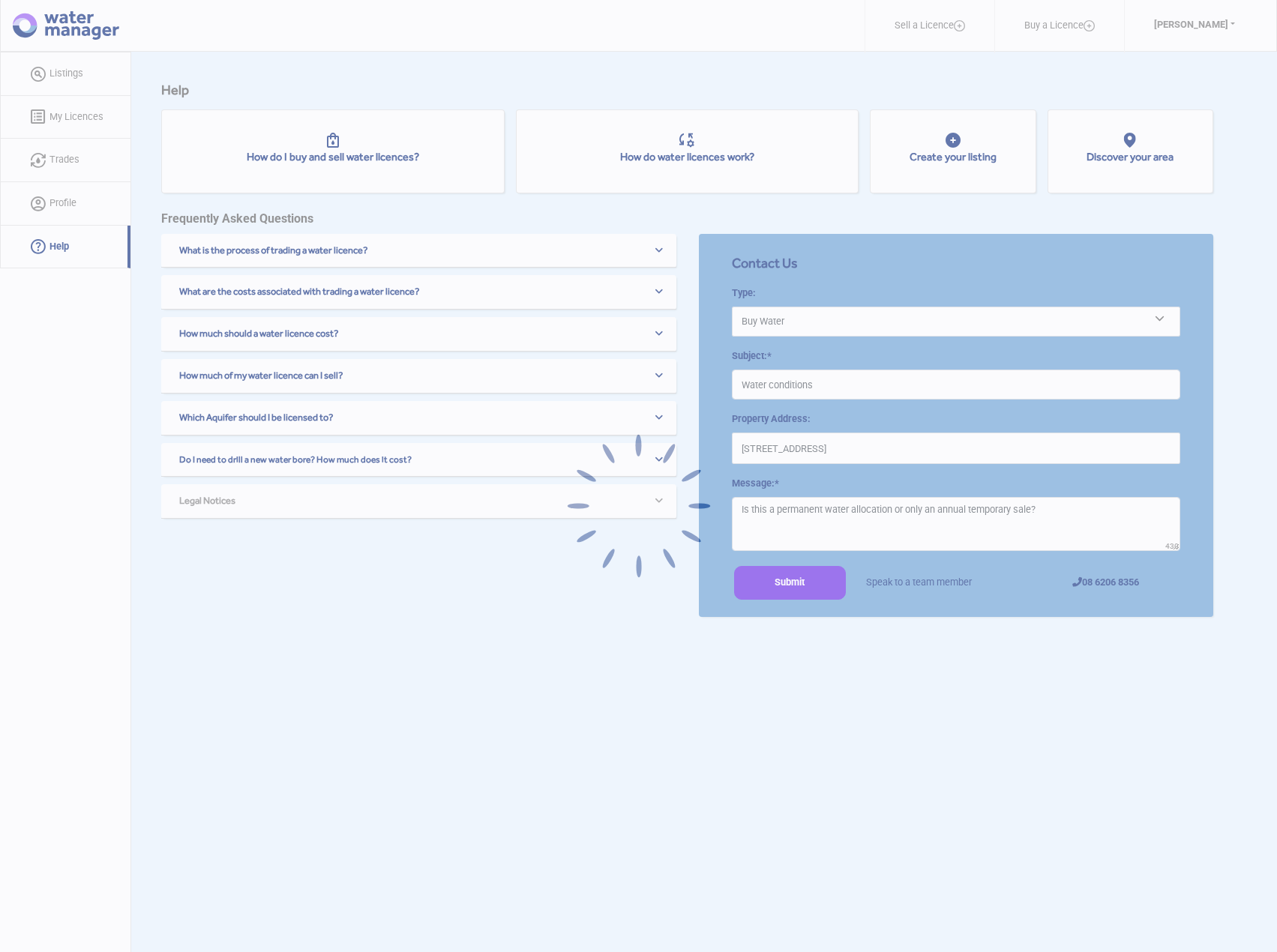
select select "null"
